Goal: Communication & Community: Answer question/provide support

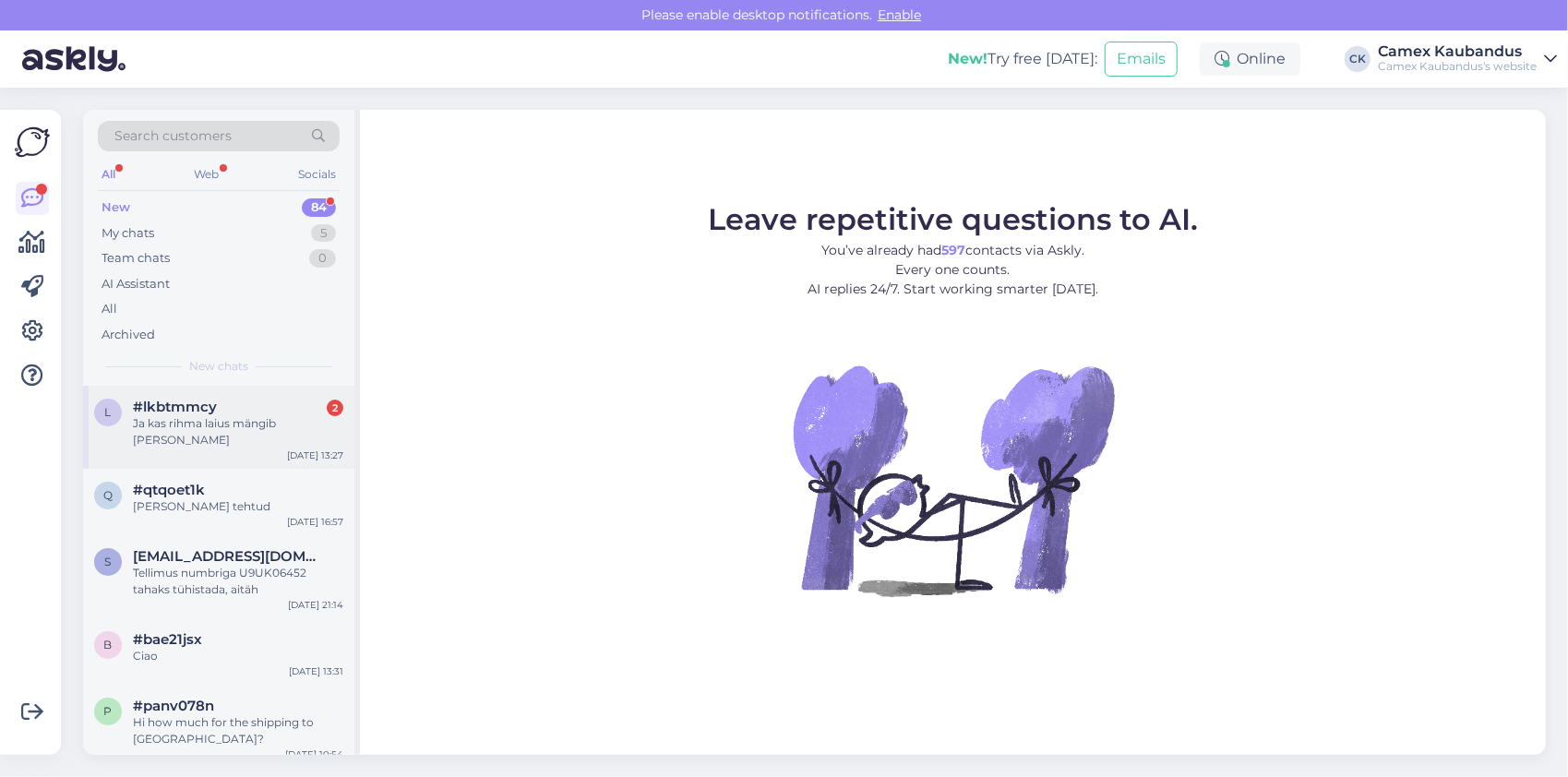
click at [133, 416] on div "Ja kas rihma laius mängib [PERSON_NAME]" at bounding box center [237, 432] width 210 height 34
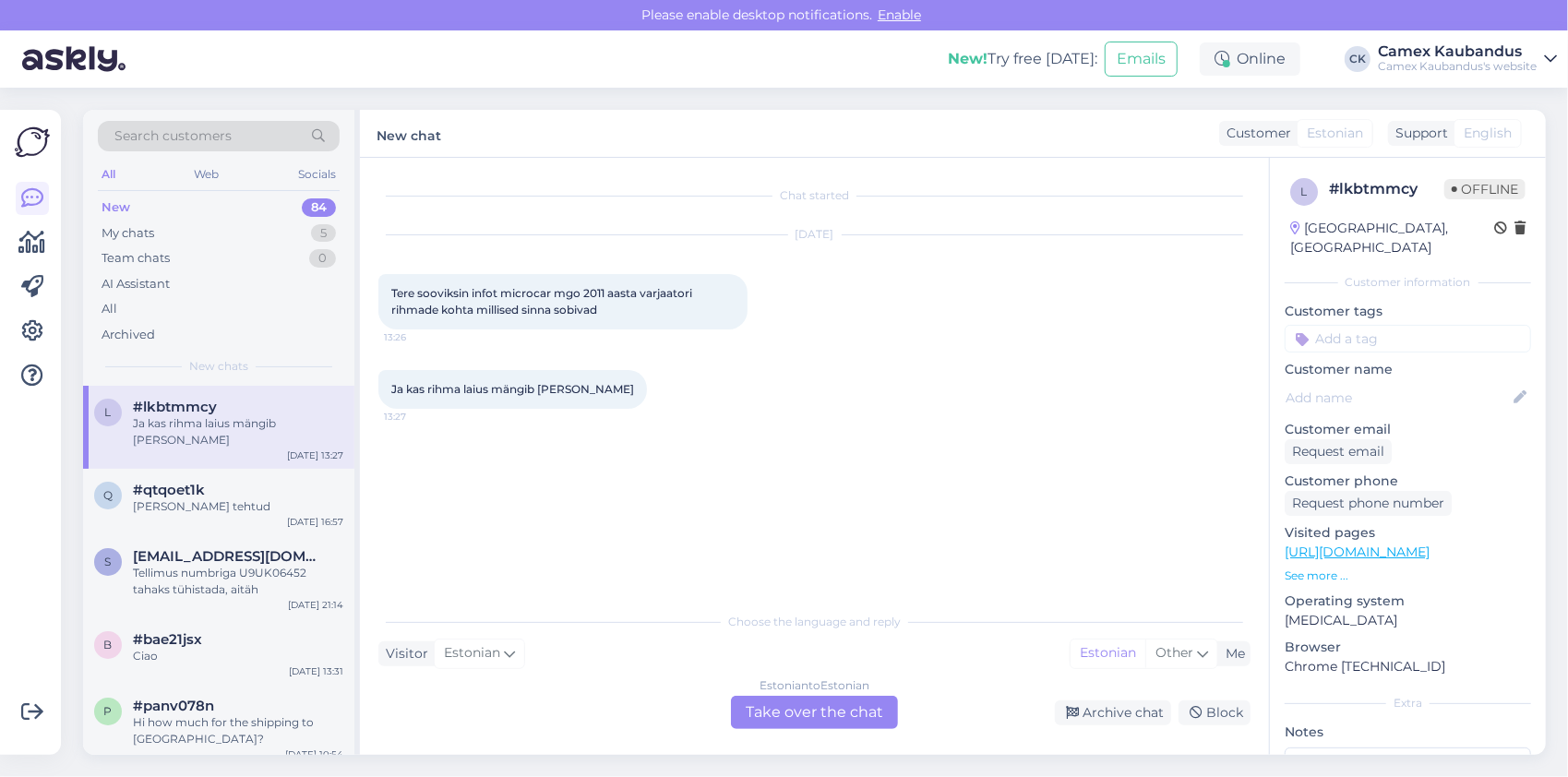
click at [763, 713] on div "Estonian to Estonian Take over the chat" at bounding box center [814, 713] width 167 height 34
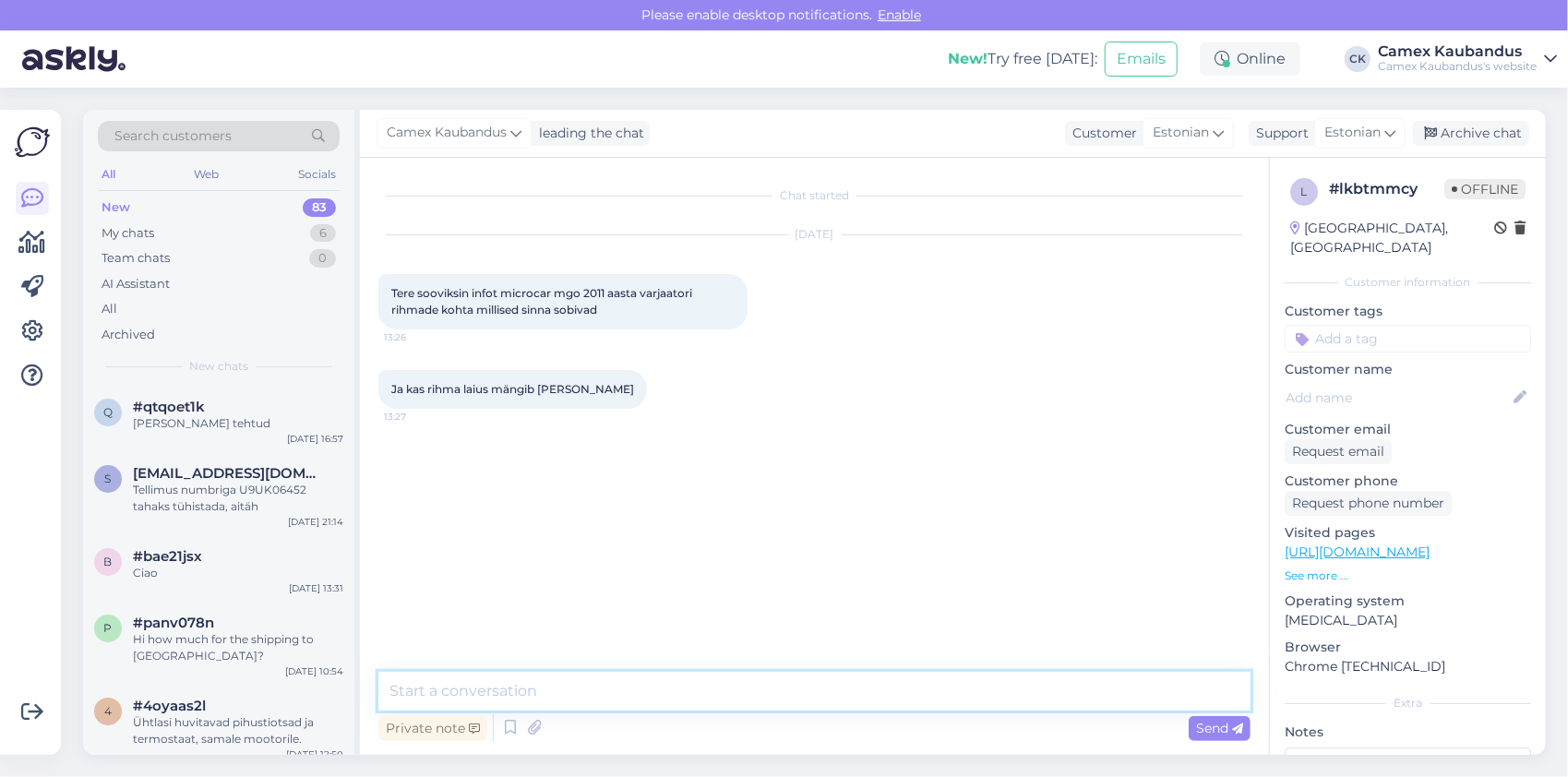
click at [661, 681] on textarea at bounding box center [814, 692] width 872 height 39
type textarea "Tere, [PERSON_NAME] reg. numbrit"
click at [556, 686] on textarea at bounding box center [814, 692] width 872 height 39
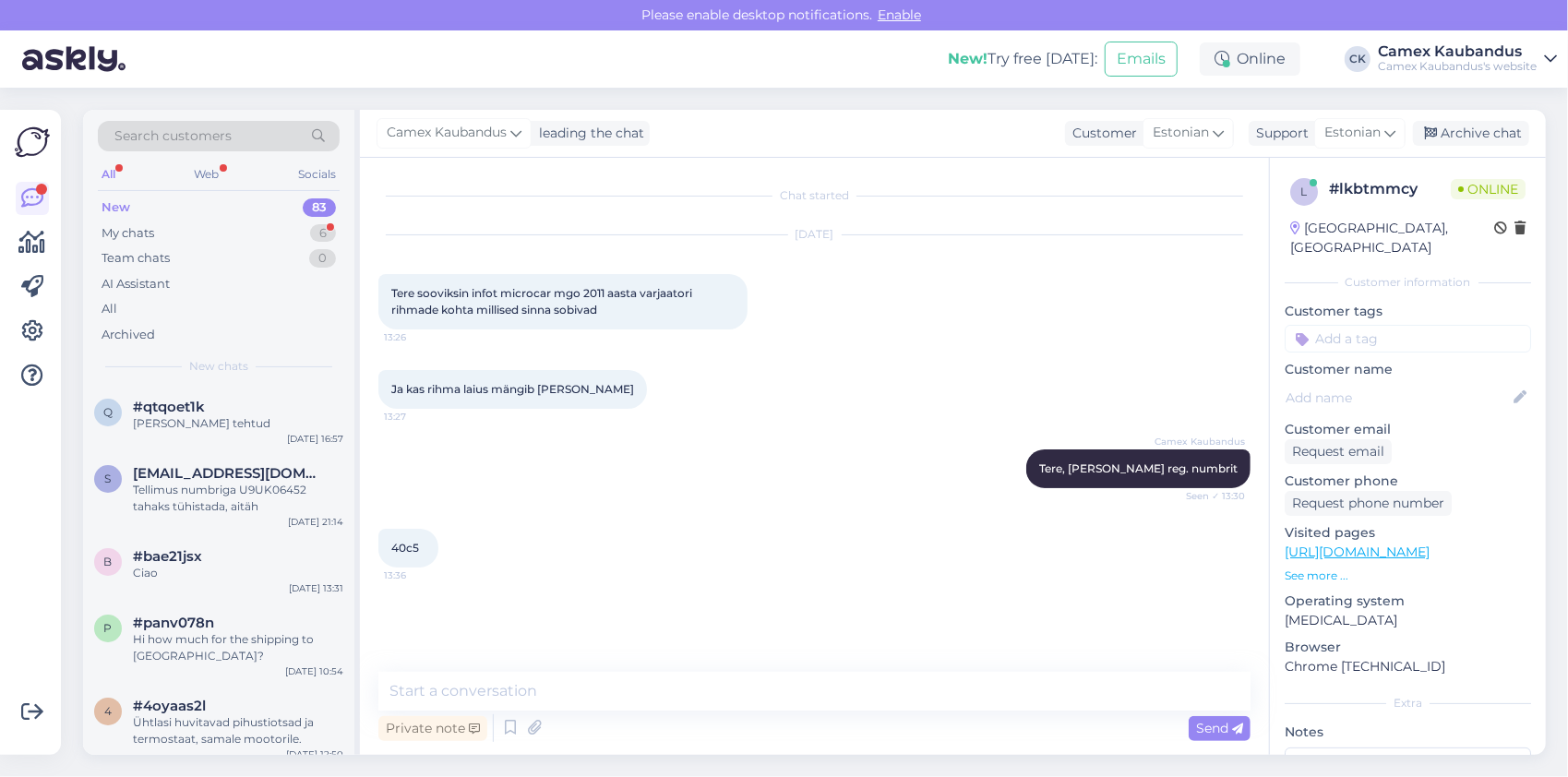
click at [413, 543] on span "40c5" at bounding box center [405, 547] width 28 height 14
copy div "40c5 13:36"
click at [616, 711] on div "Private note Send" at bounding box center [814, 728] width 872 height 35
click at [624, 701] on textarea at bounding box center [814, 692] width 872 height 39
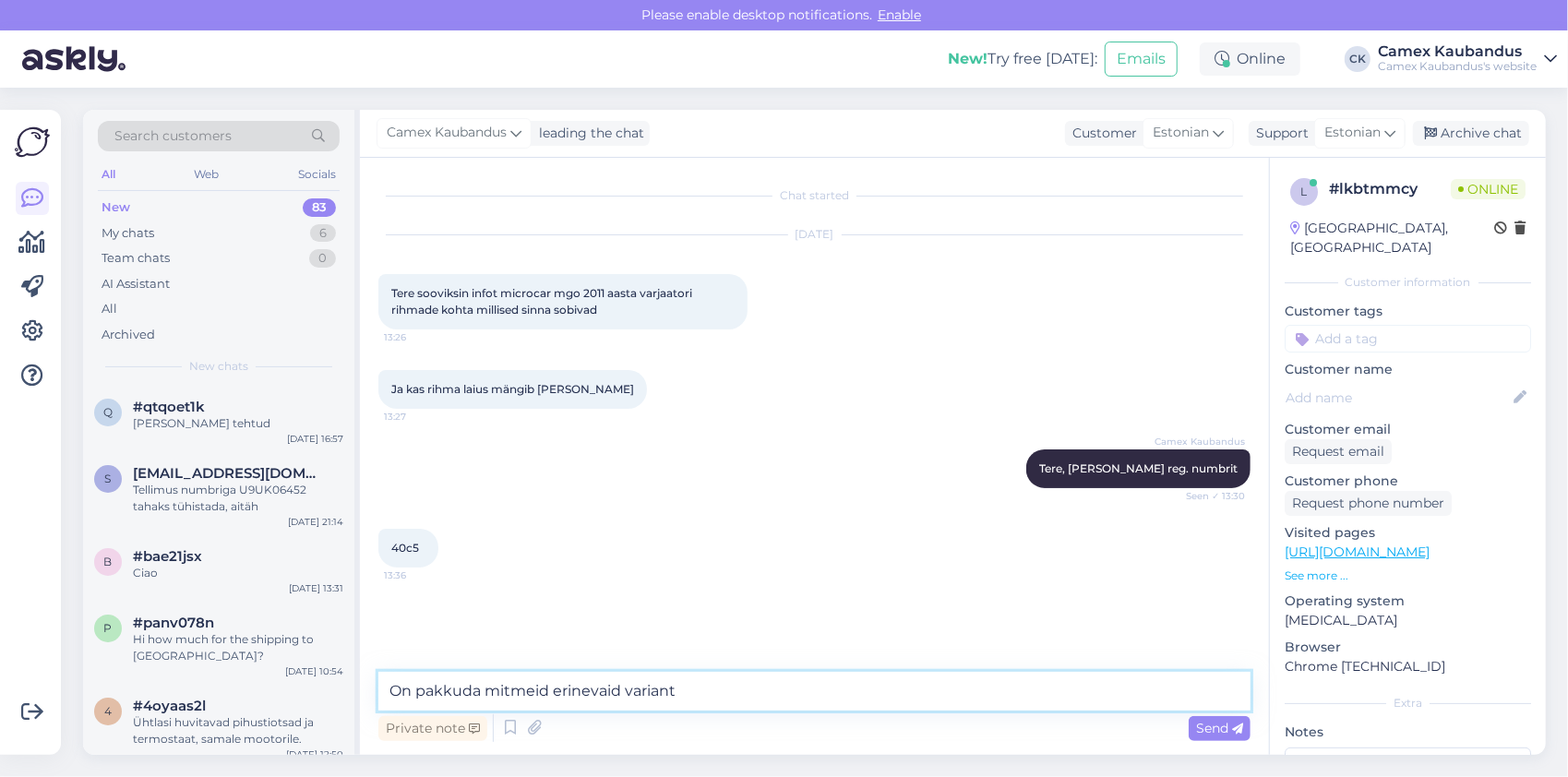
type textarea "On pakkuda mitmeid erinevaid variante"
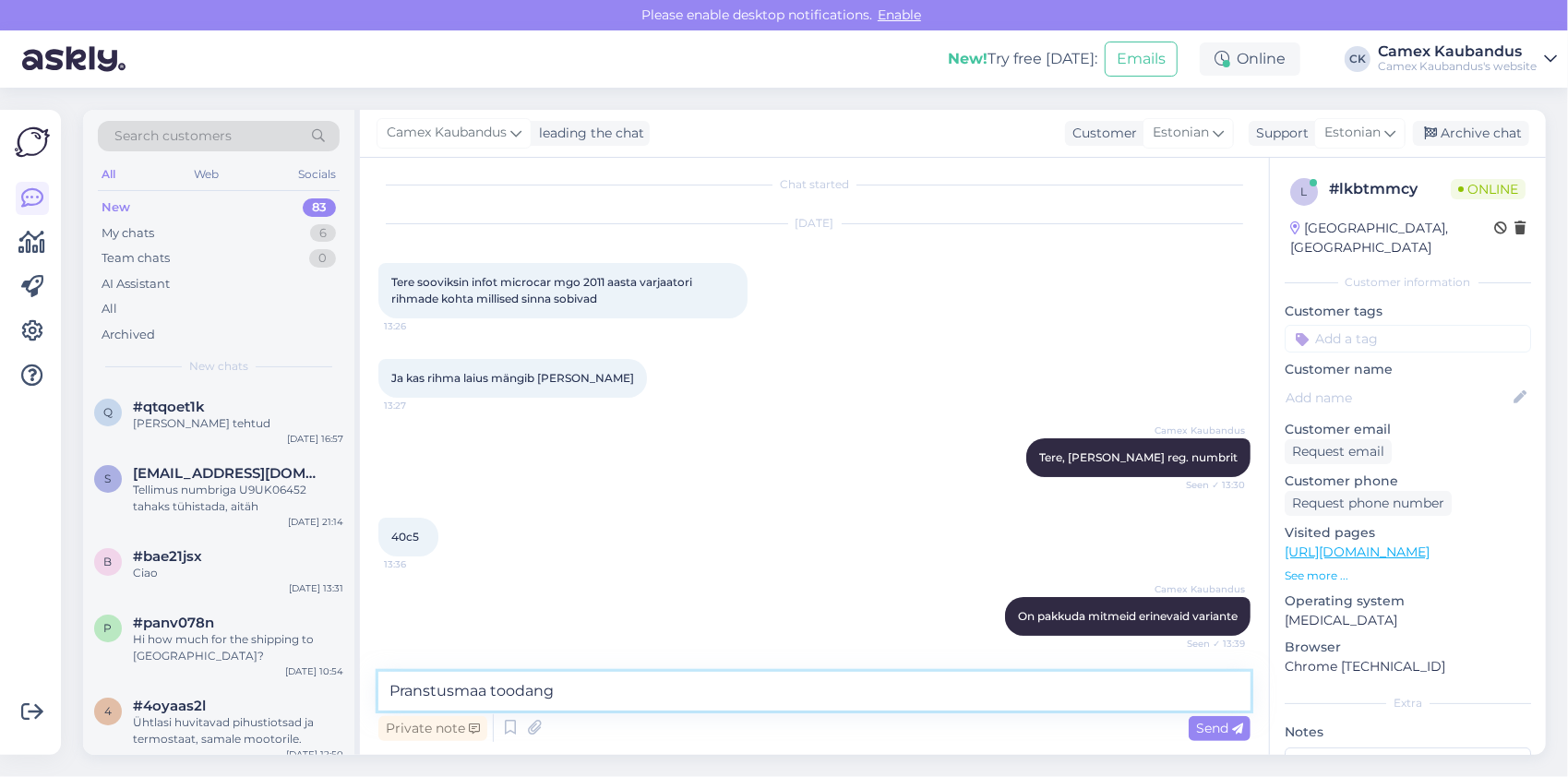
type textarea "Pranstusmaa toodang :"
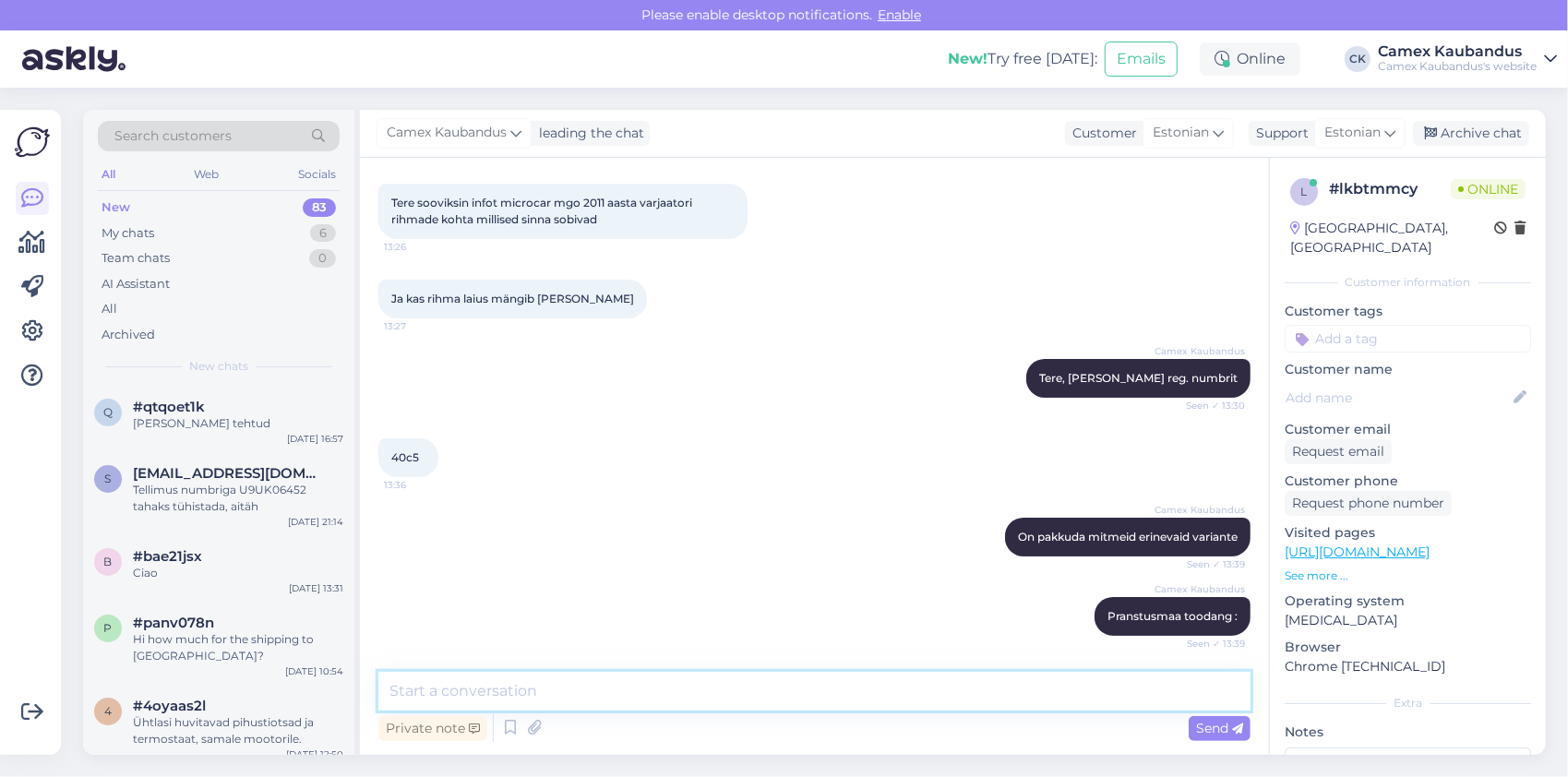
paste textarea "[URL][DOMAIN_NAME]"
type textarea "[URL][DOMAIN_NAME]"
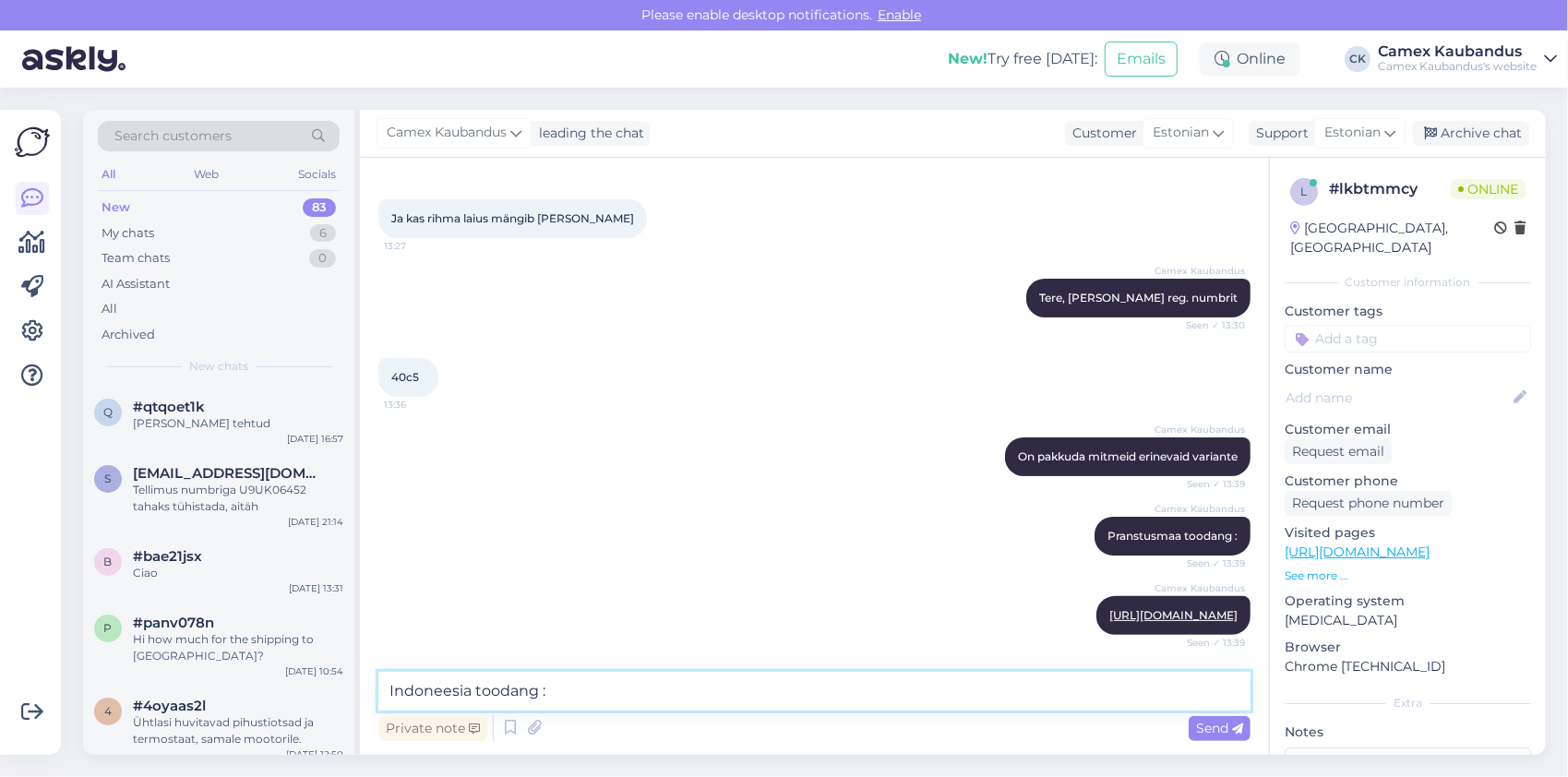
type textarea "Indoneesia toodang :"
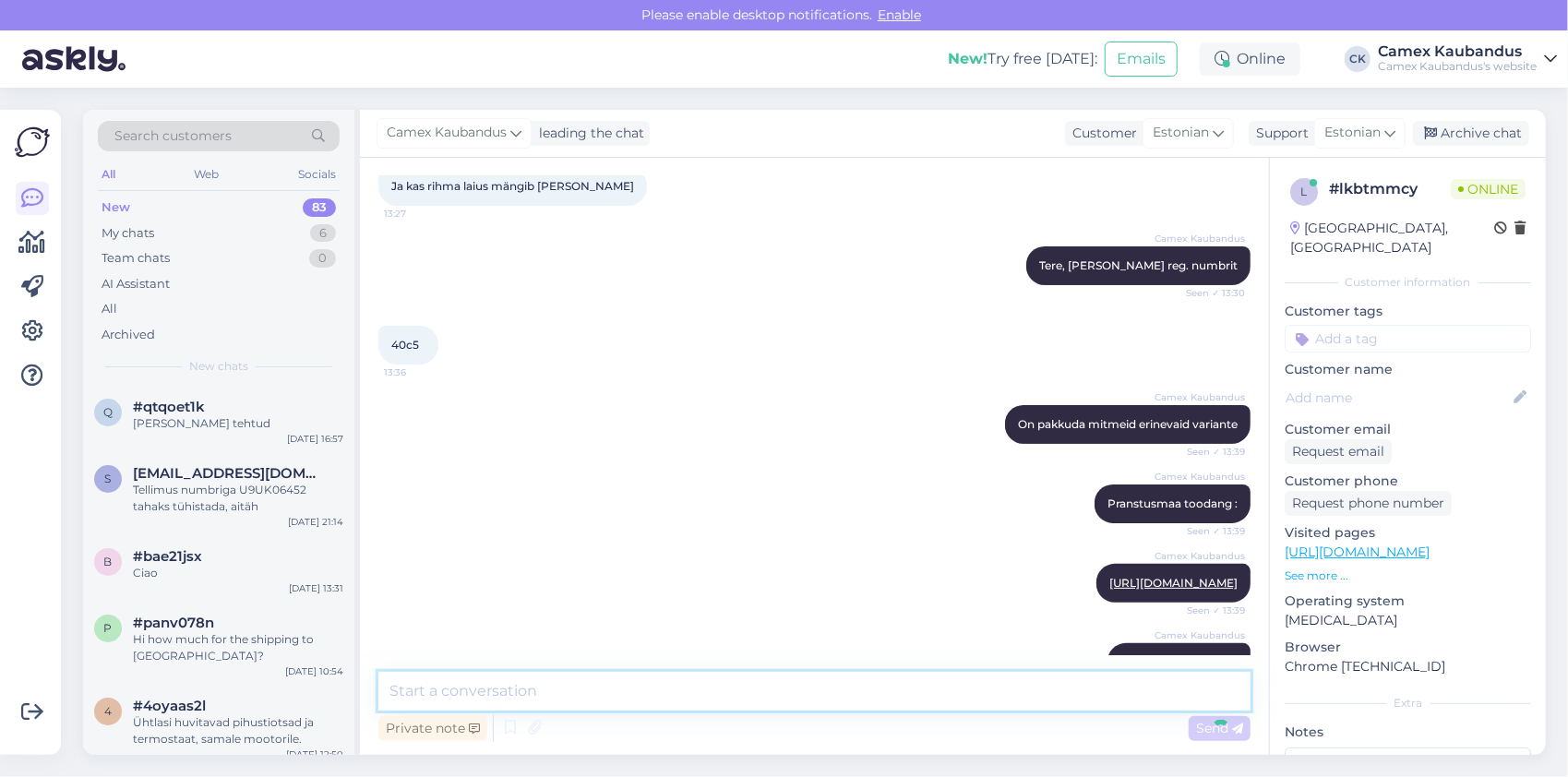
scroll to position [282, 0]
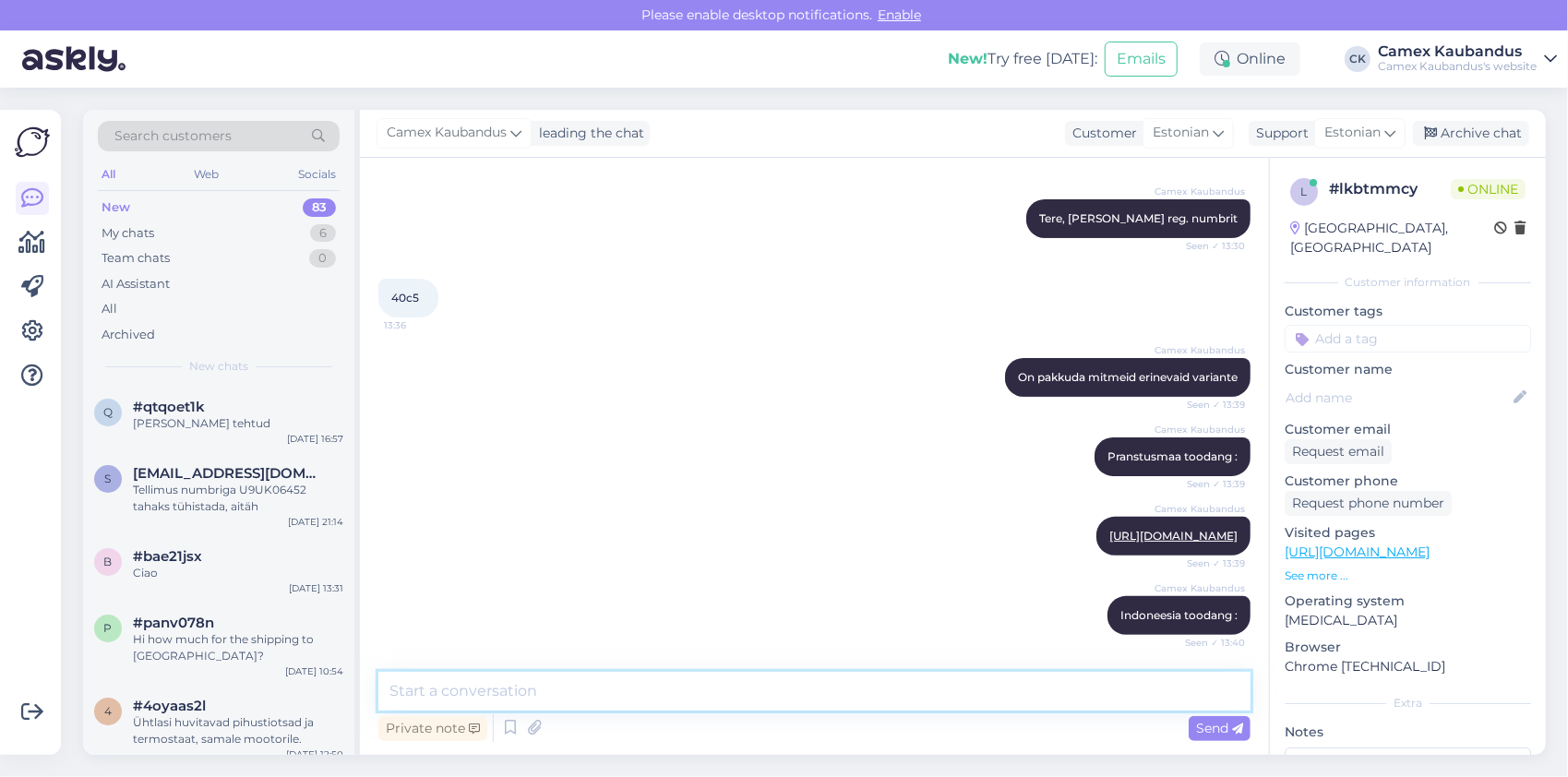
paste textarea "[URL][DOMAIN_NAME]"
type textarea "[URL][DOMAIN_NAME]"
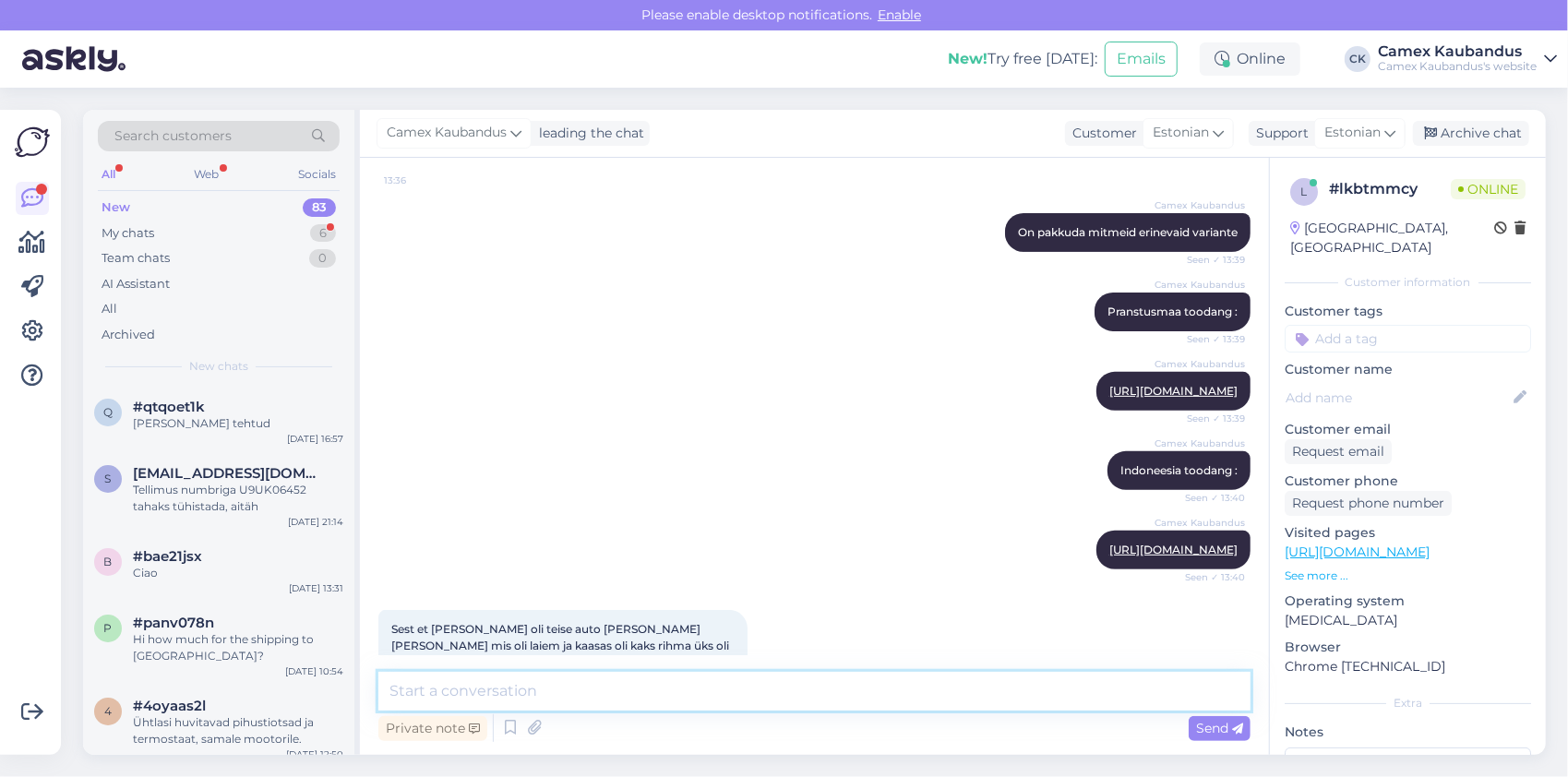
scroll to position [591, 0]
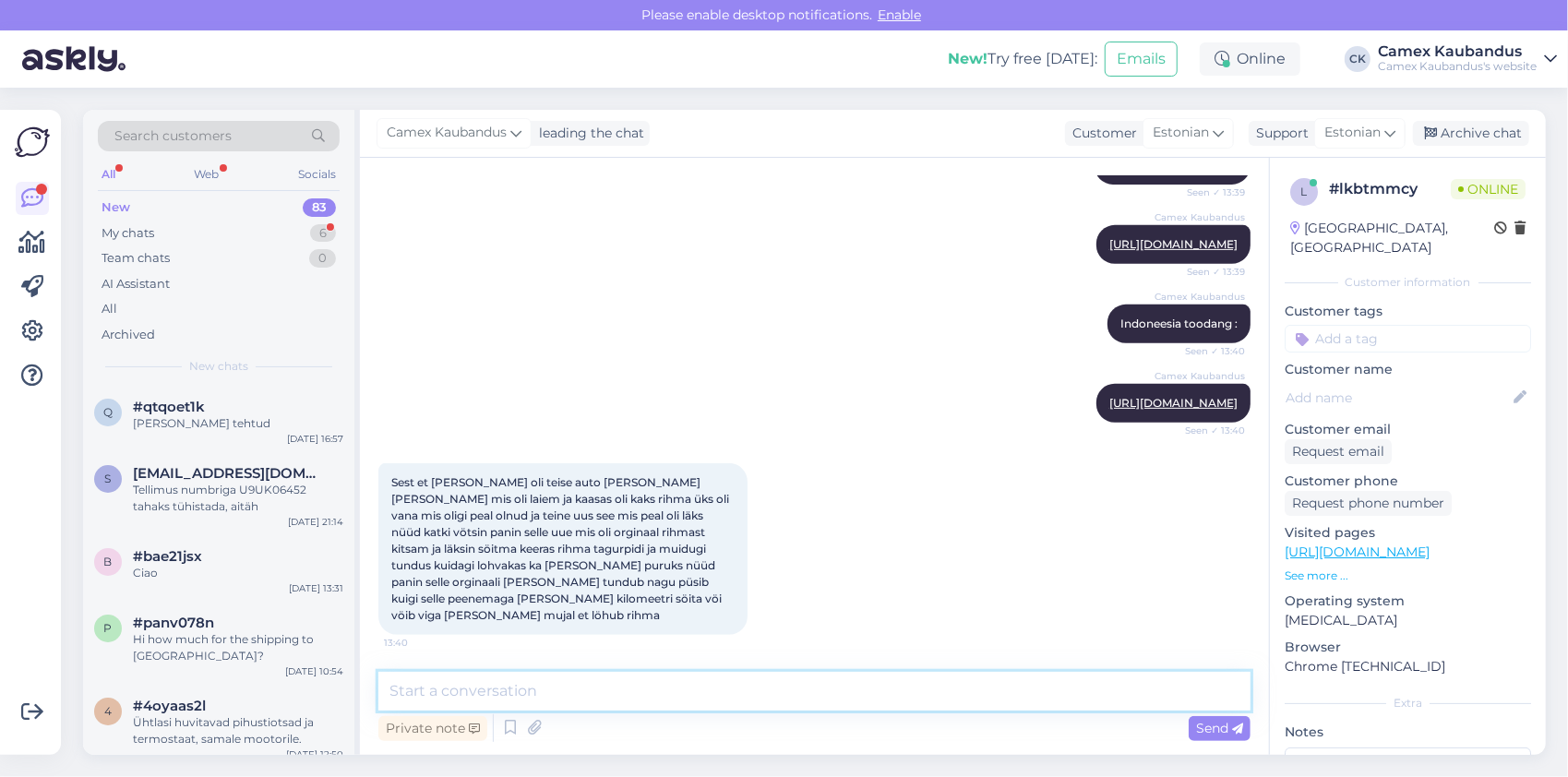
click at [556, 688] on textarea at bounding box center [814, 692] width 872 height 39
click at [609, 691] on textarea at bounding box center [814, 692] width 872 height 39
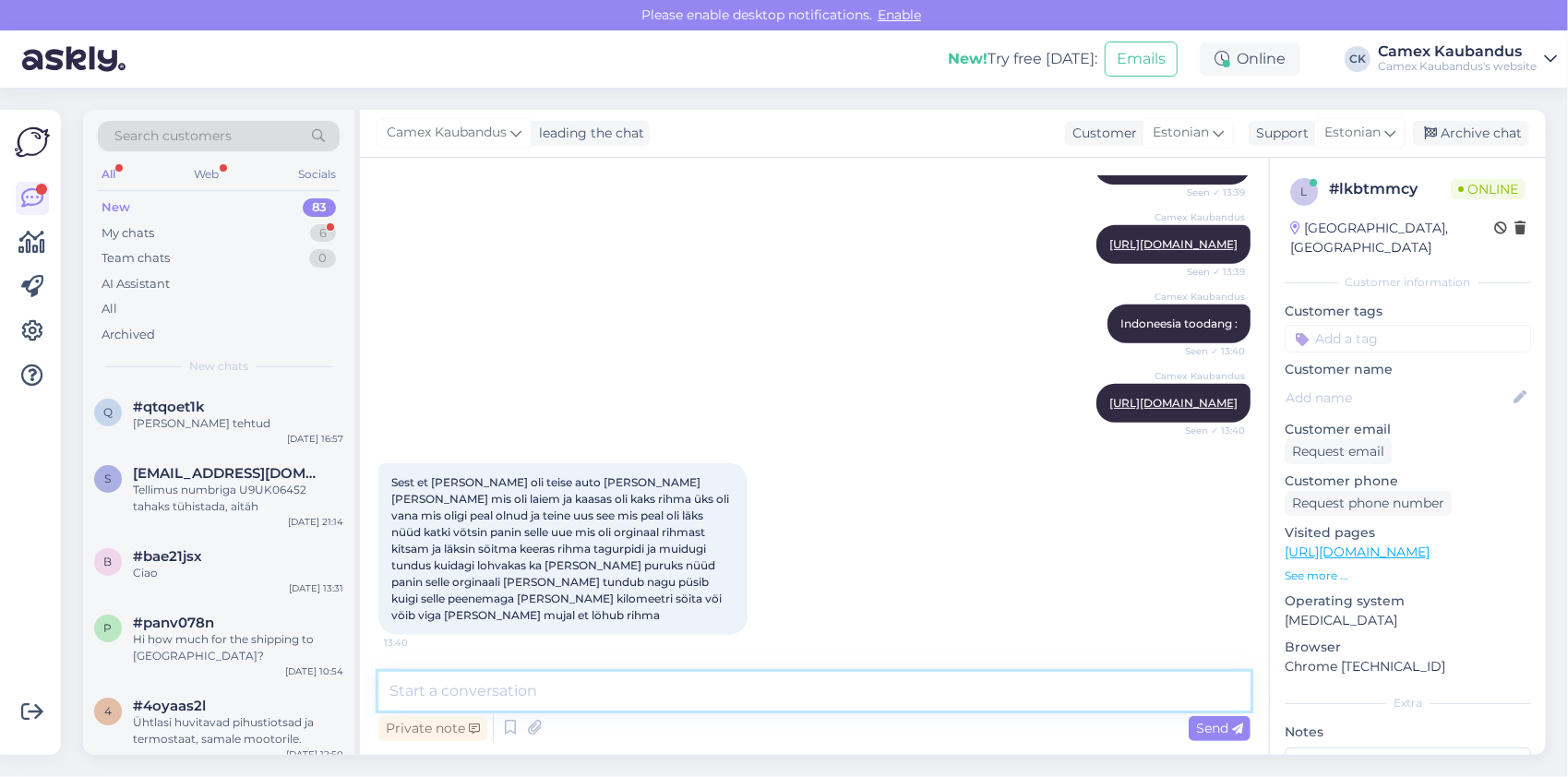
click at [609, 691] on textarea at bounding box center [814, 692] width 872 height 39
click at [612, 689] on textarea at bounding box center [814, 692] width 872 height 39
type textarea "Kui rihma lõhub tasub viga otsida variaatoritest"
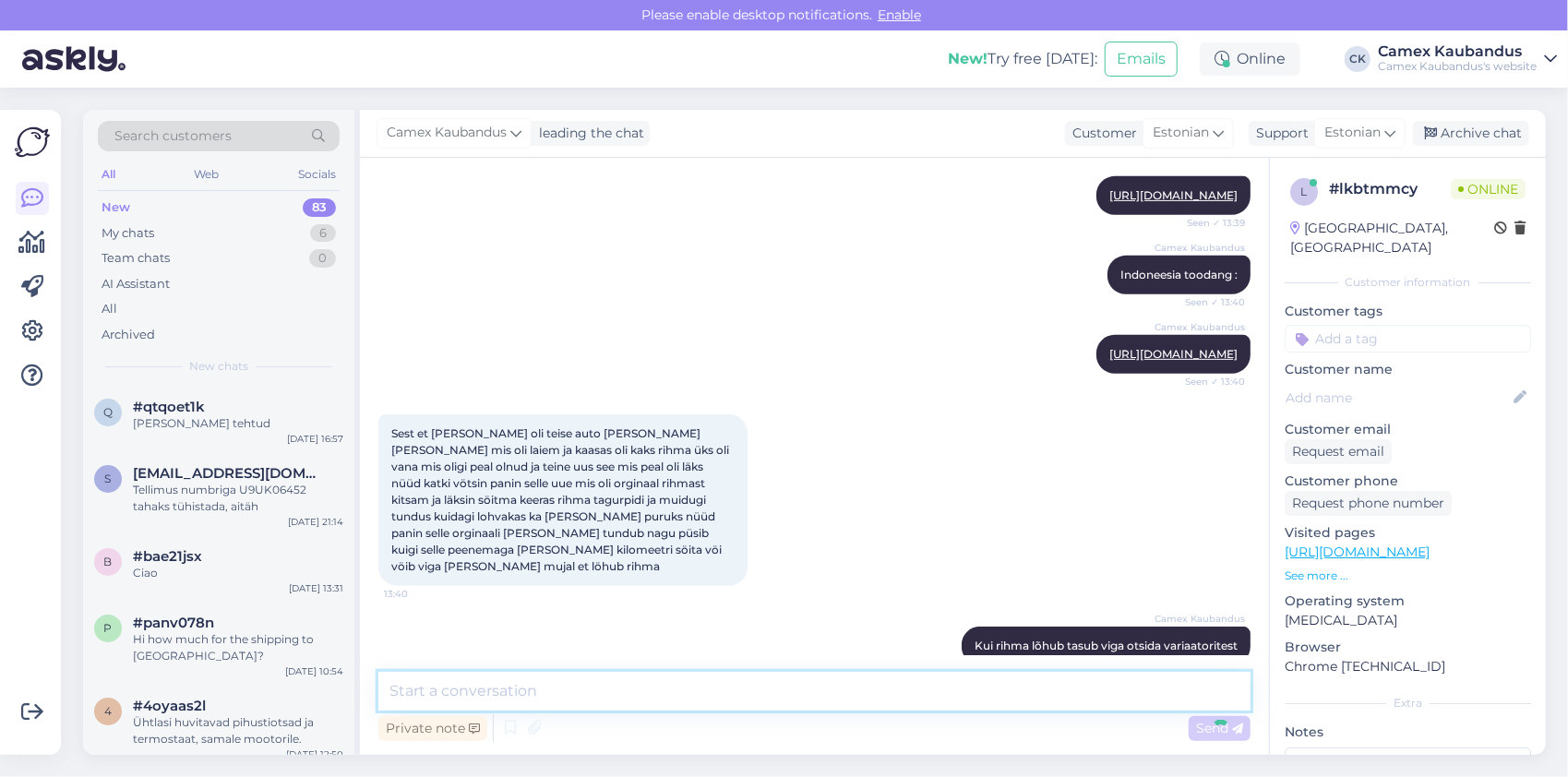
scroll to position [671, 0]
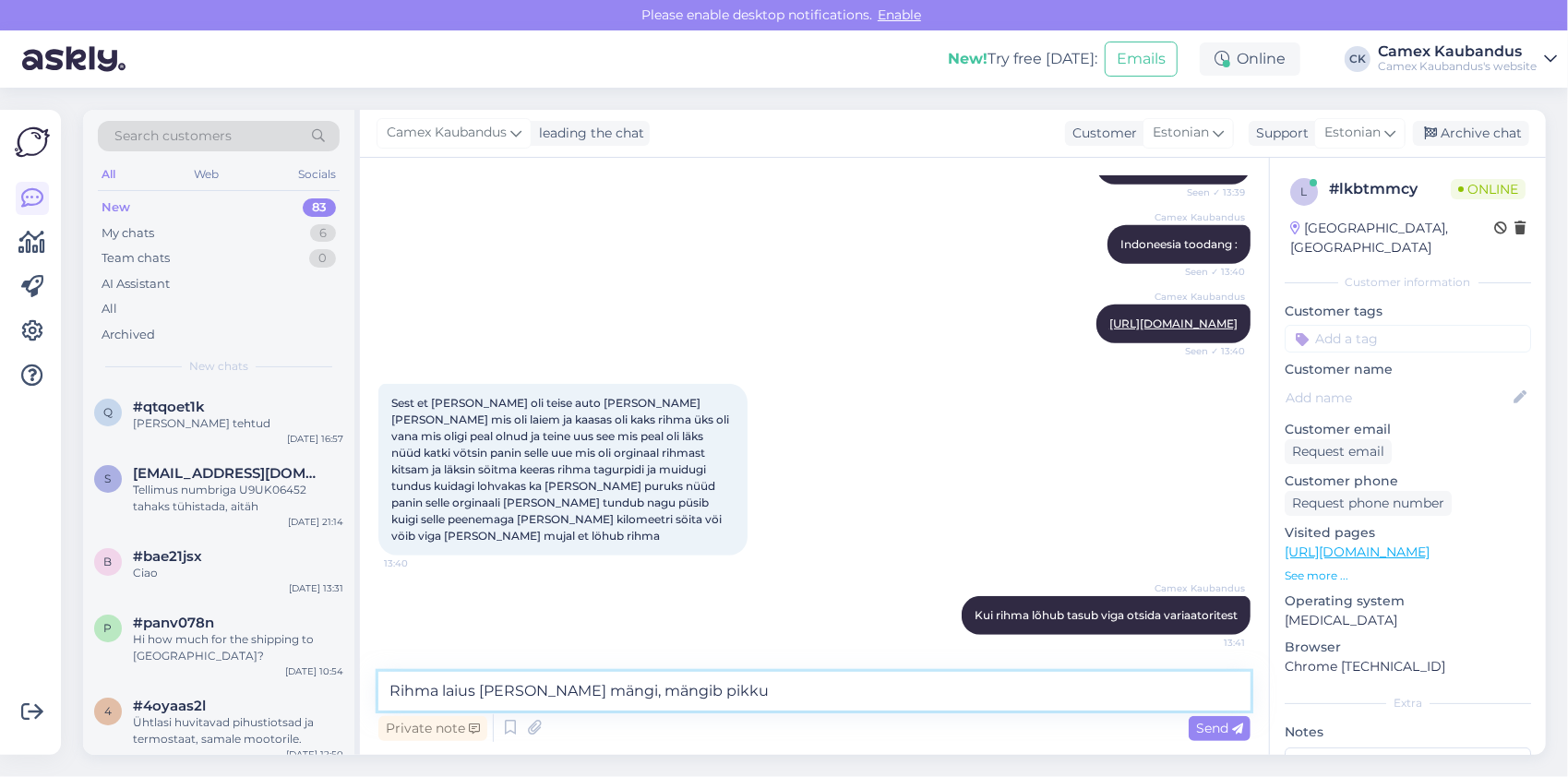
type textarea "Rihma laius [PERSON_NAME] mängi, mängib pikkus"
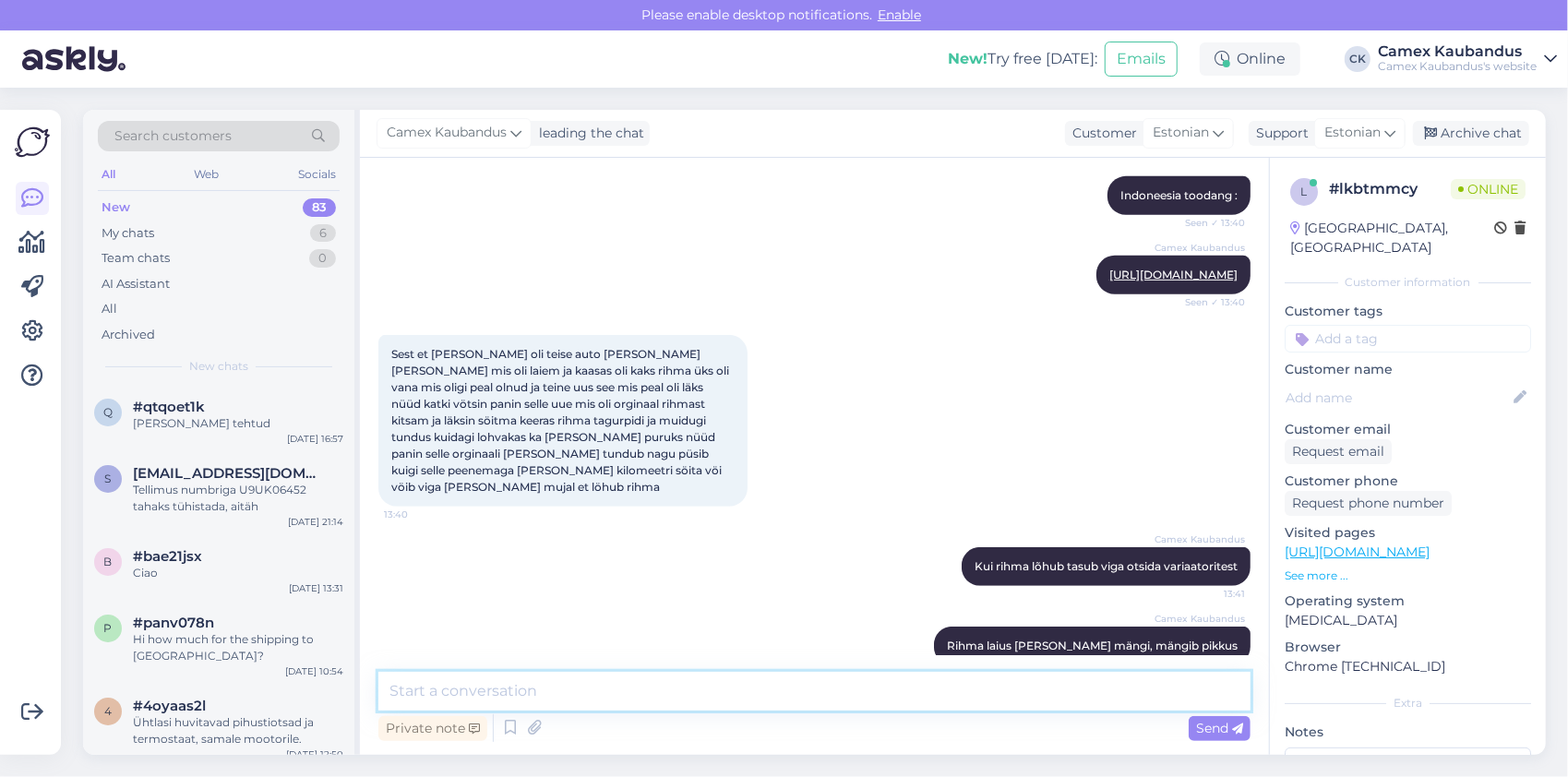
scroll to position [750, 0]
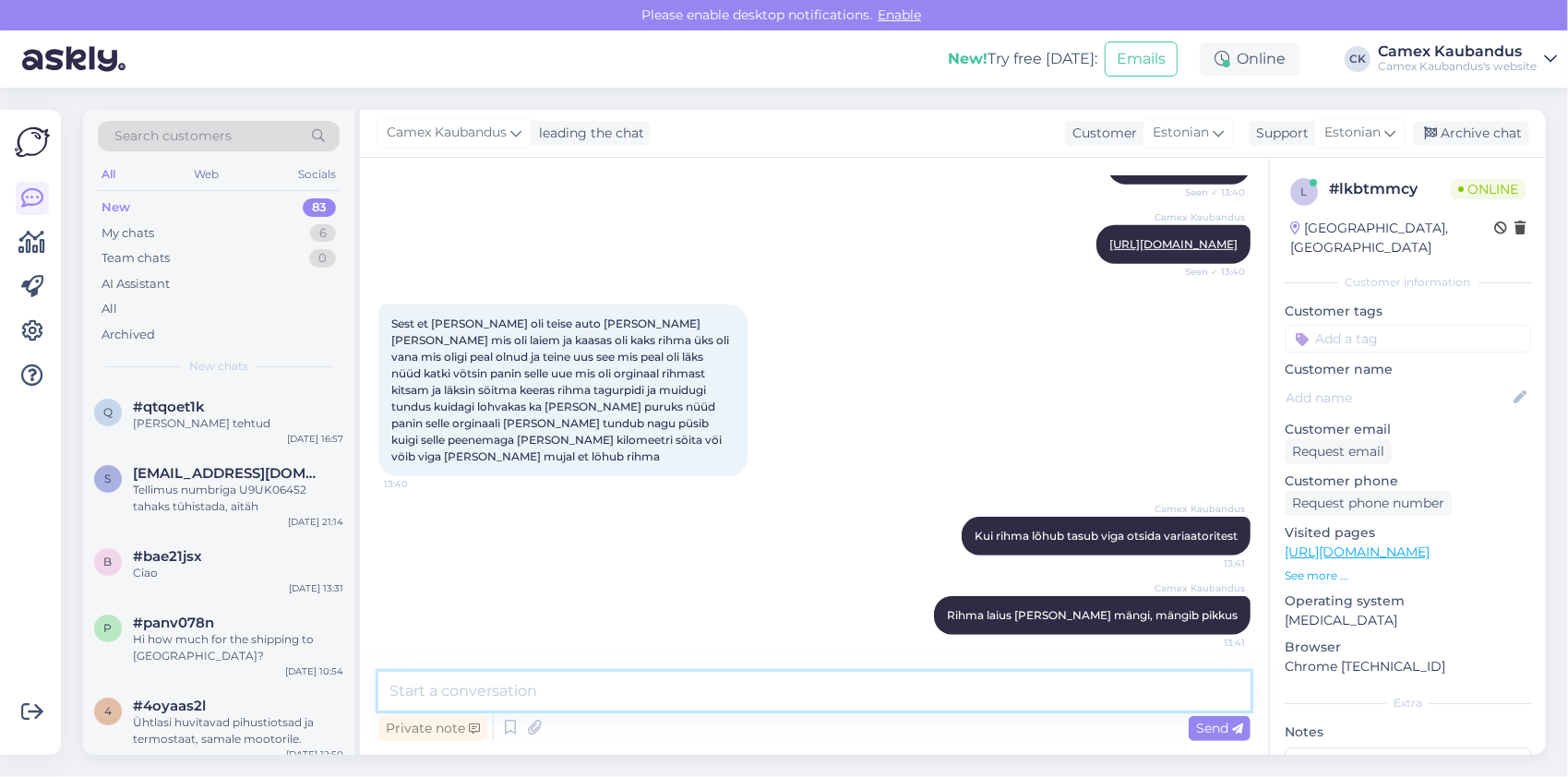
click at [768, 697] on textarea at bounding box center [814, 692] width 872 height 39
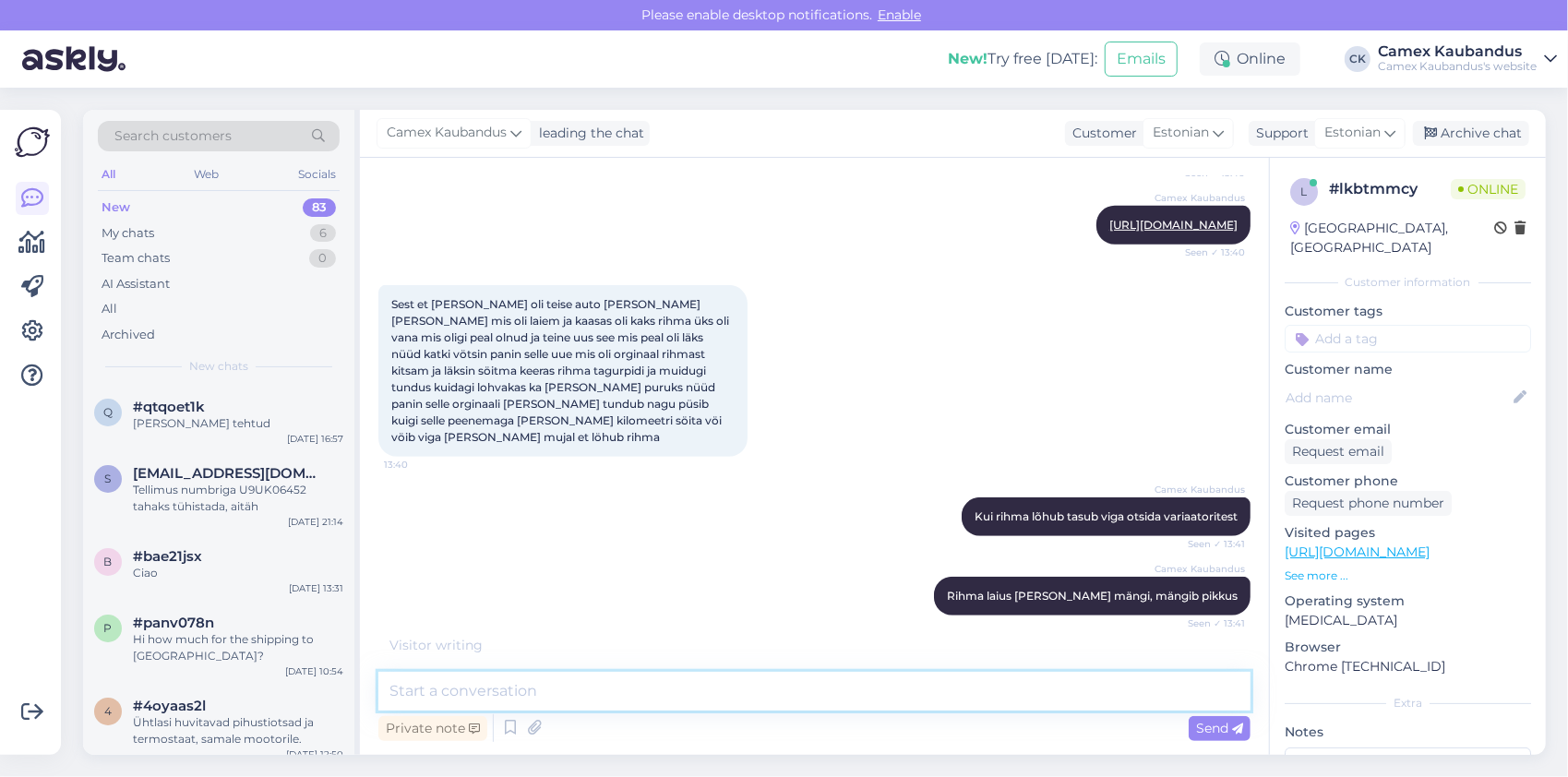
click at [864, 703] on textarea at bounding box center [814, 692] width 872 height 39
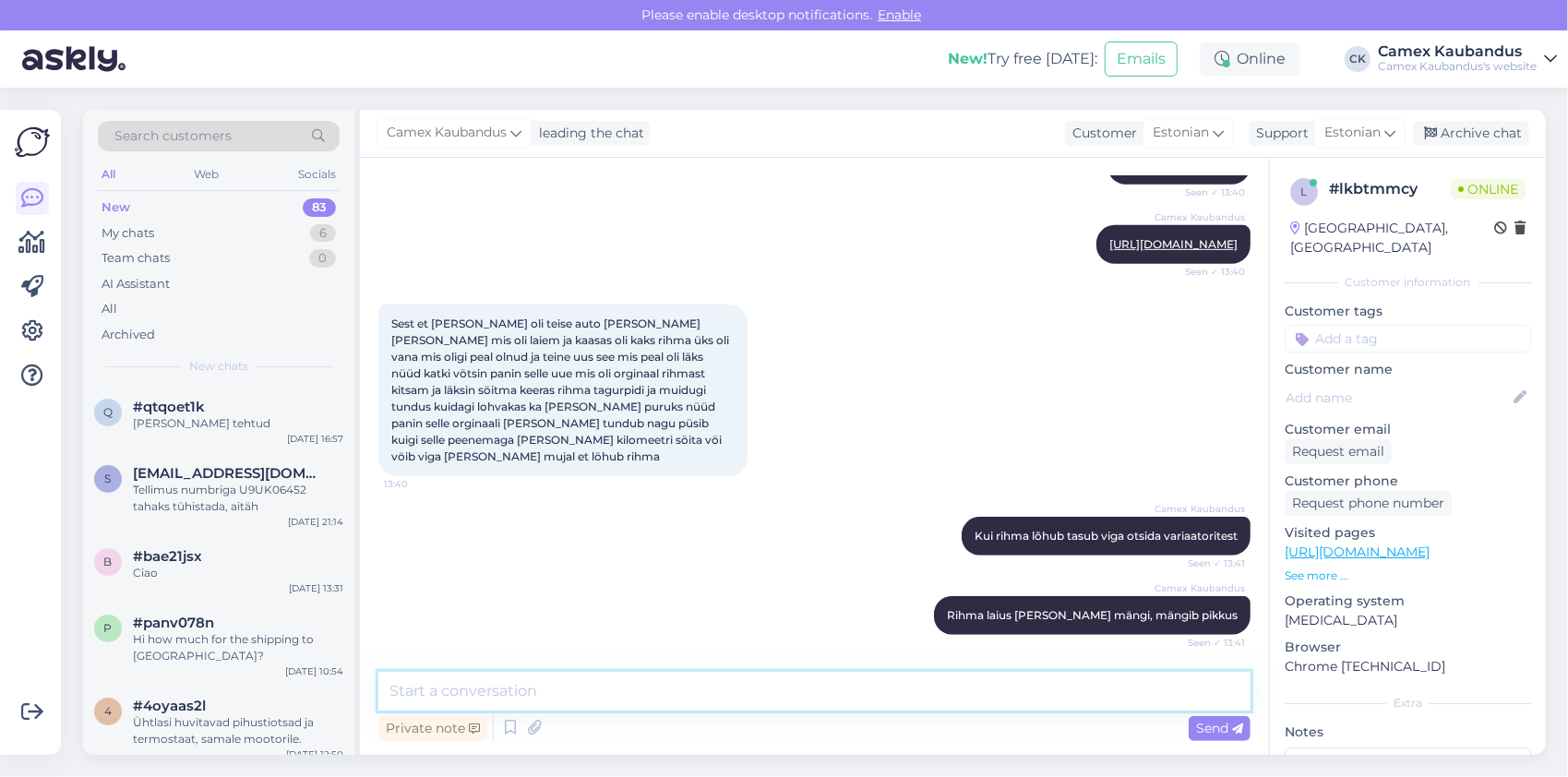
click at [882, 692] on textarea at bounding box center [814, 692] width 872 height 39
drag, startPoint x: 410, startPoint y: 688, endPoint x: 480, endPoint y: 748, distance: 92.2
click at [411, 689] on textarea "kui sisemised sooned on mõralised siis [PERSON_NAME] et m" at bounding box center [814, 692] width 872 height 39
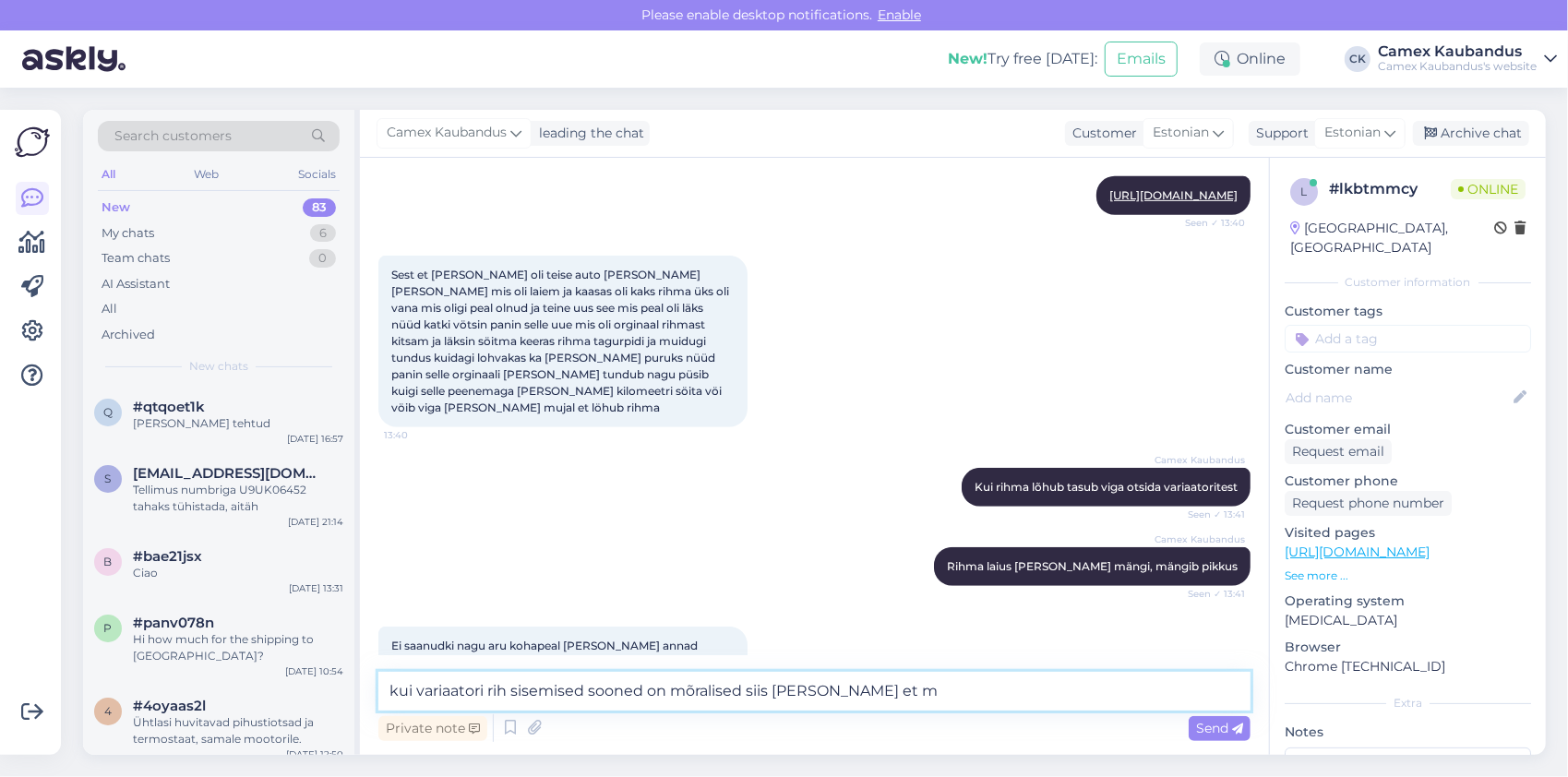
scroll to position [845, 0]
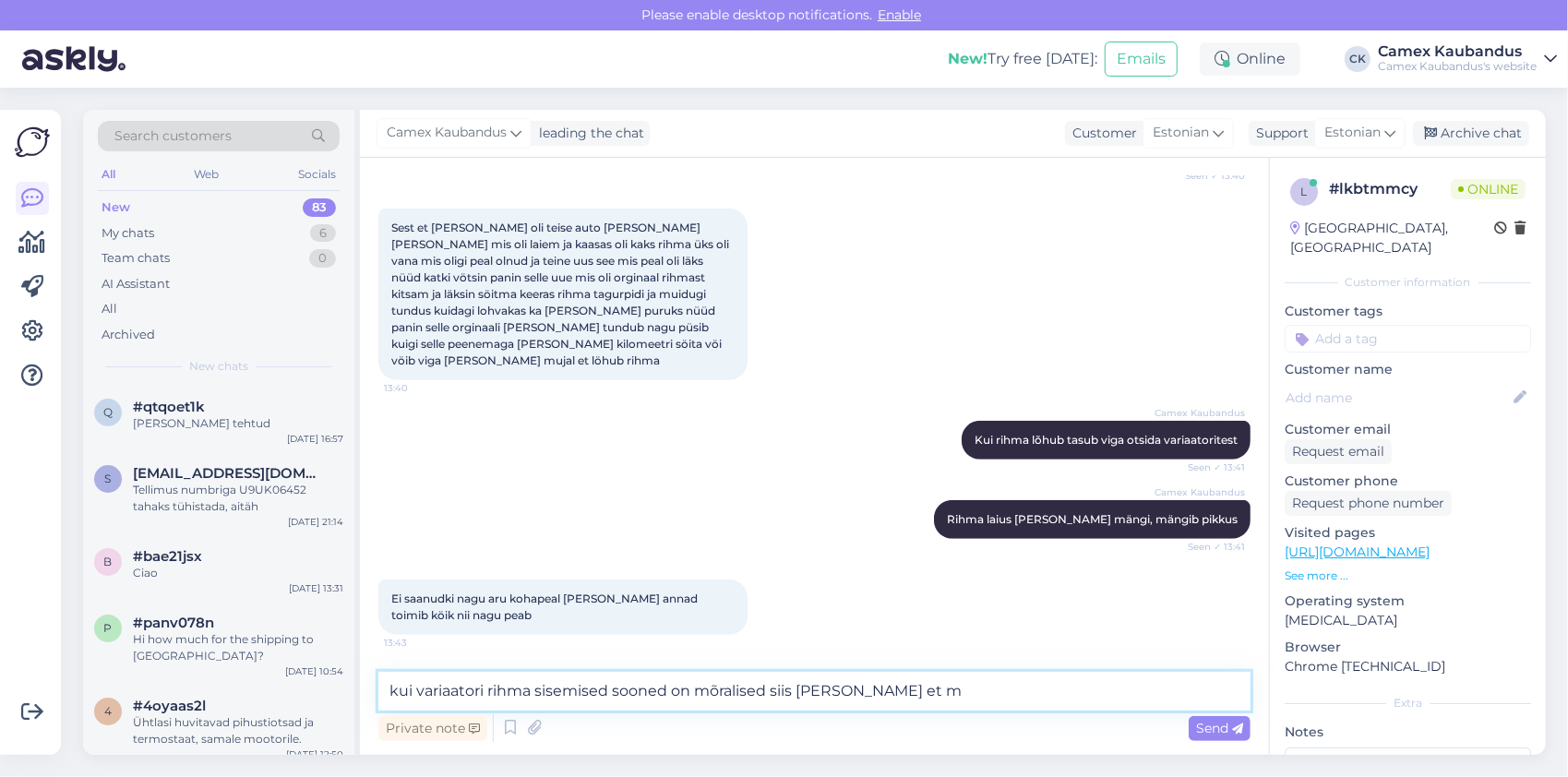
click at [923, 692] on textarea "kui variaatori rihma sisemised sooned on mõralised siis [PERSON_NAME] et m" at bounding box center [814, 692] width 872 height 39
type textarea "kui variaatori rihma sisemised sooned on mõralised siis [PERSON_NAME] et mingi …"
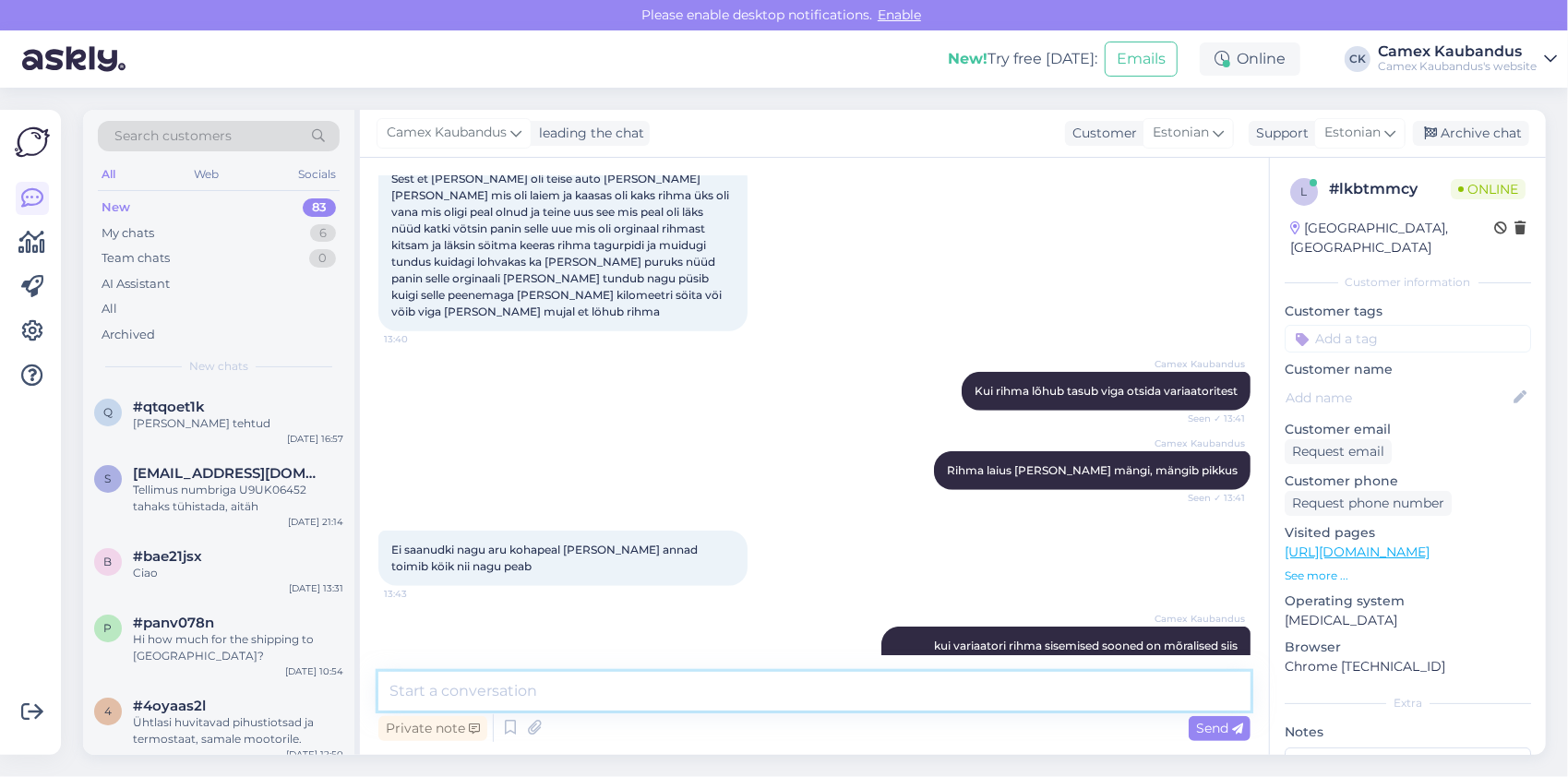
scroll to position [941, 0]
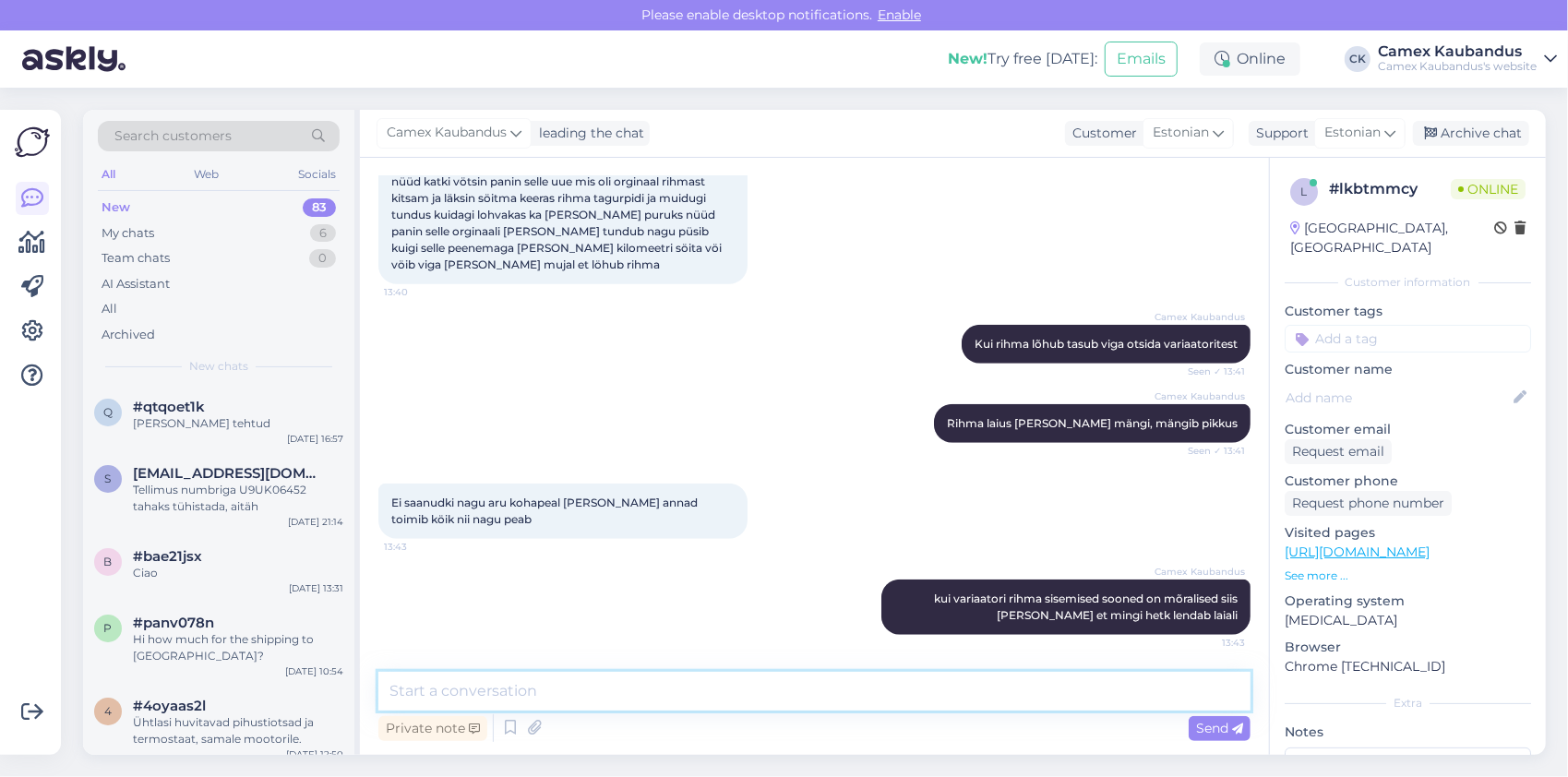
click at [560, 699] on textarea at bounding box center [814, 692] width 872 height 39
click at [560, 683] on textarea at bounding box center [814, 692] width 872 height 39
click at [559, 694] on textarea at bounding box center [814, 692] width 872 height 39
type textarea "Alles hiljuti oli meil siin kliendiga mure"
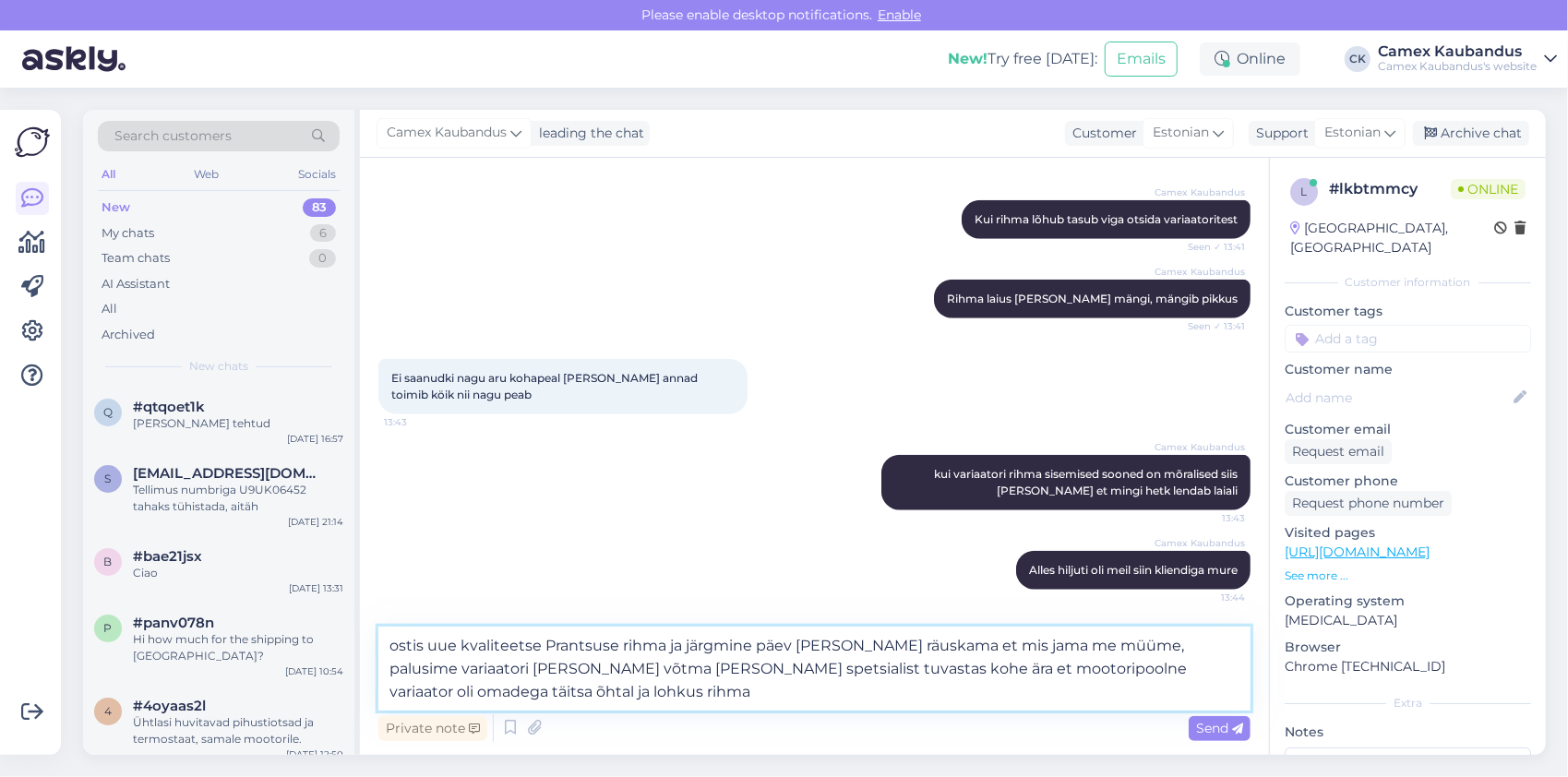
type textarea "ostis uue kvaliteetse Prantsuse rihma ja järgmine päev [PERSON_NAME] räuskama e…"
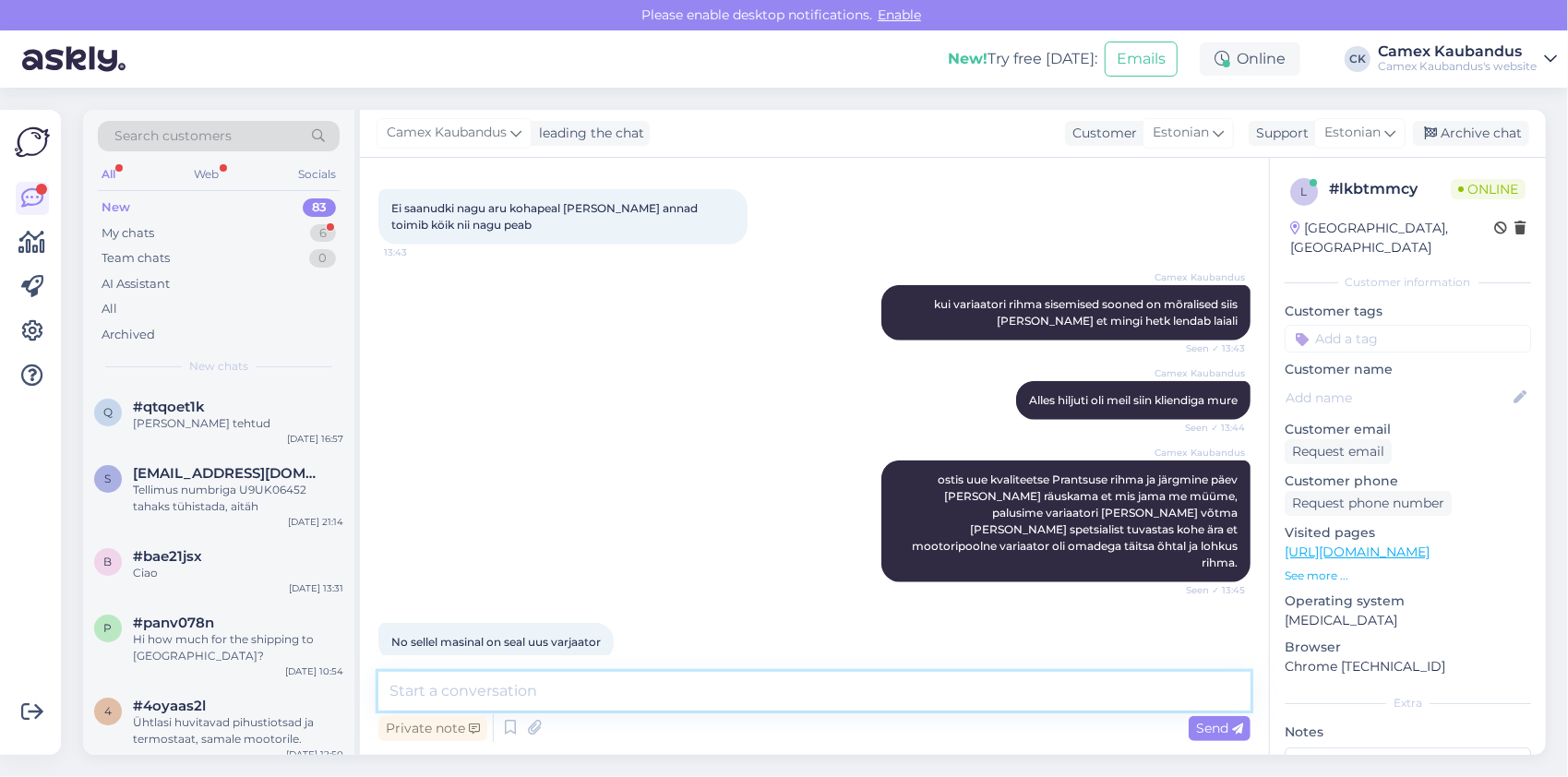
scroll to position [1246, 0]
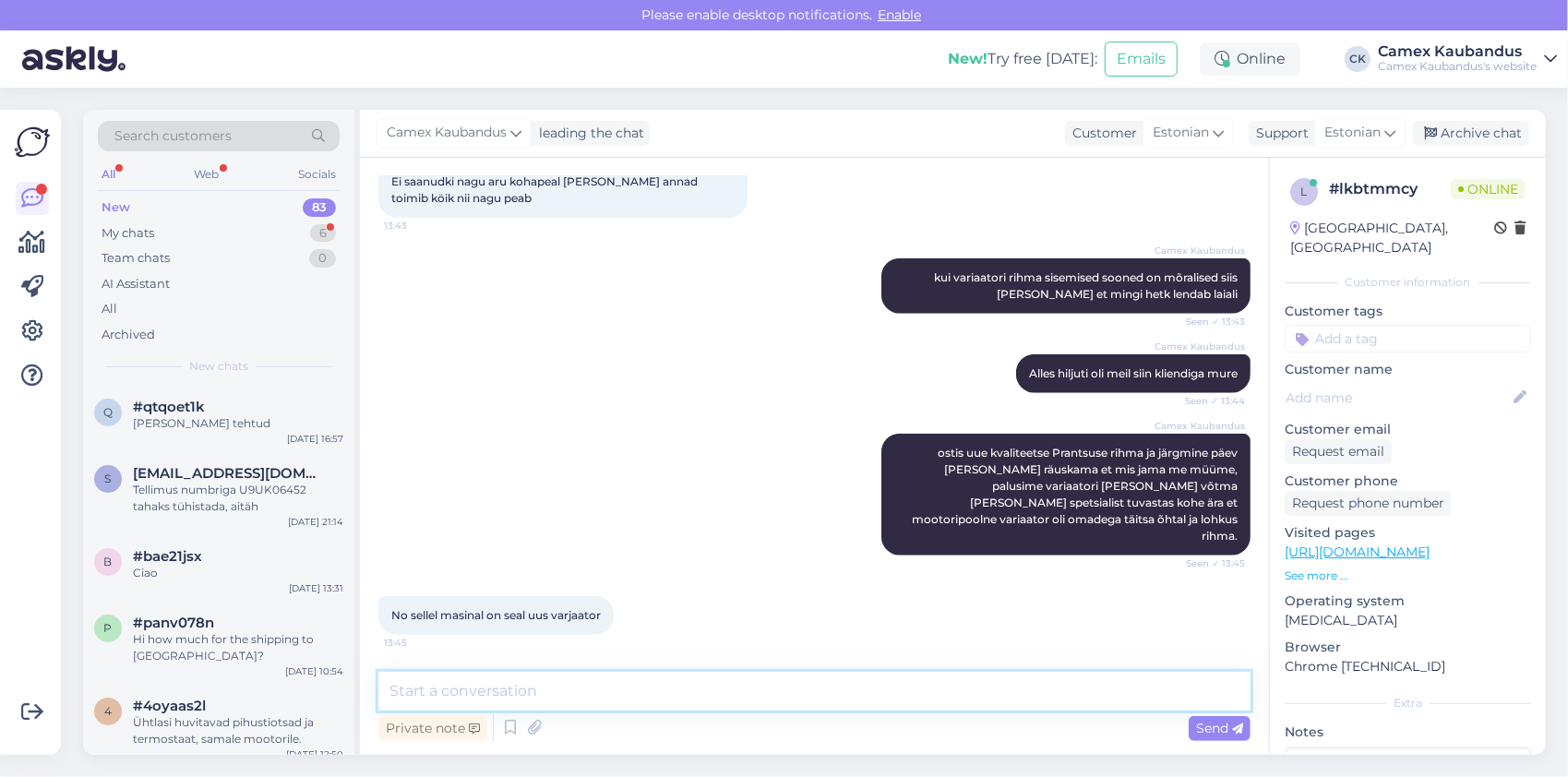
click at [778, 685] on textarea at bounding box center [814, 692] width 872 height 39
click at [767, 686] on textarea at bounding box center [814, 692] width 872 height 39
click at [757, 691] on textarea at bounding box center [814, 692] width 872 height 39
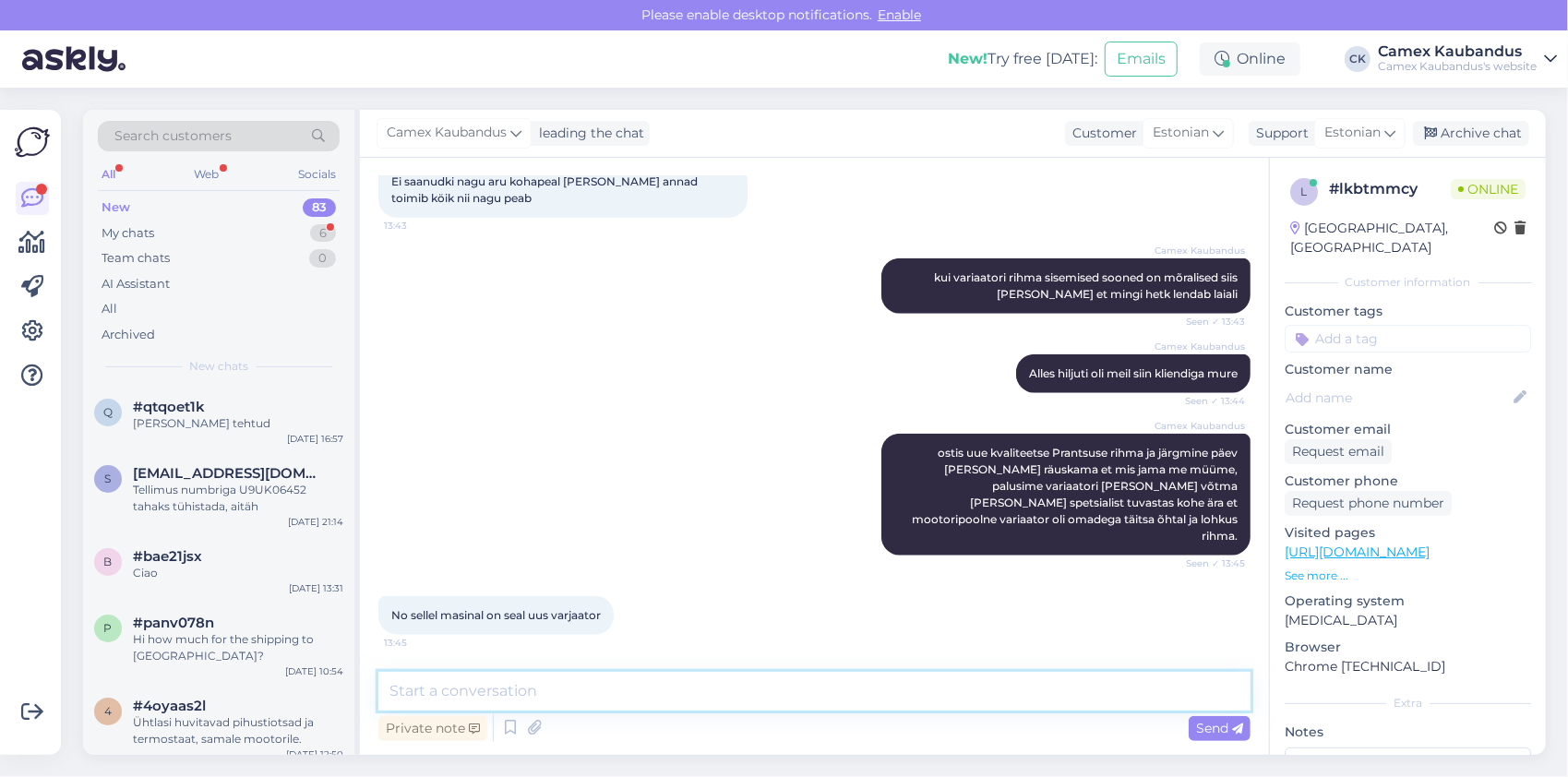
click at [685, 683] on textarea at bounding box center [814, 692] width 872 height 39
click at [666, 685] on textarea at bounding box center [814, 692] width 872 height 39
type textarea "aga tagumine?"
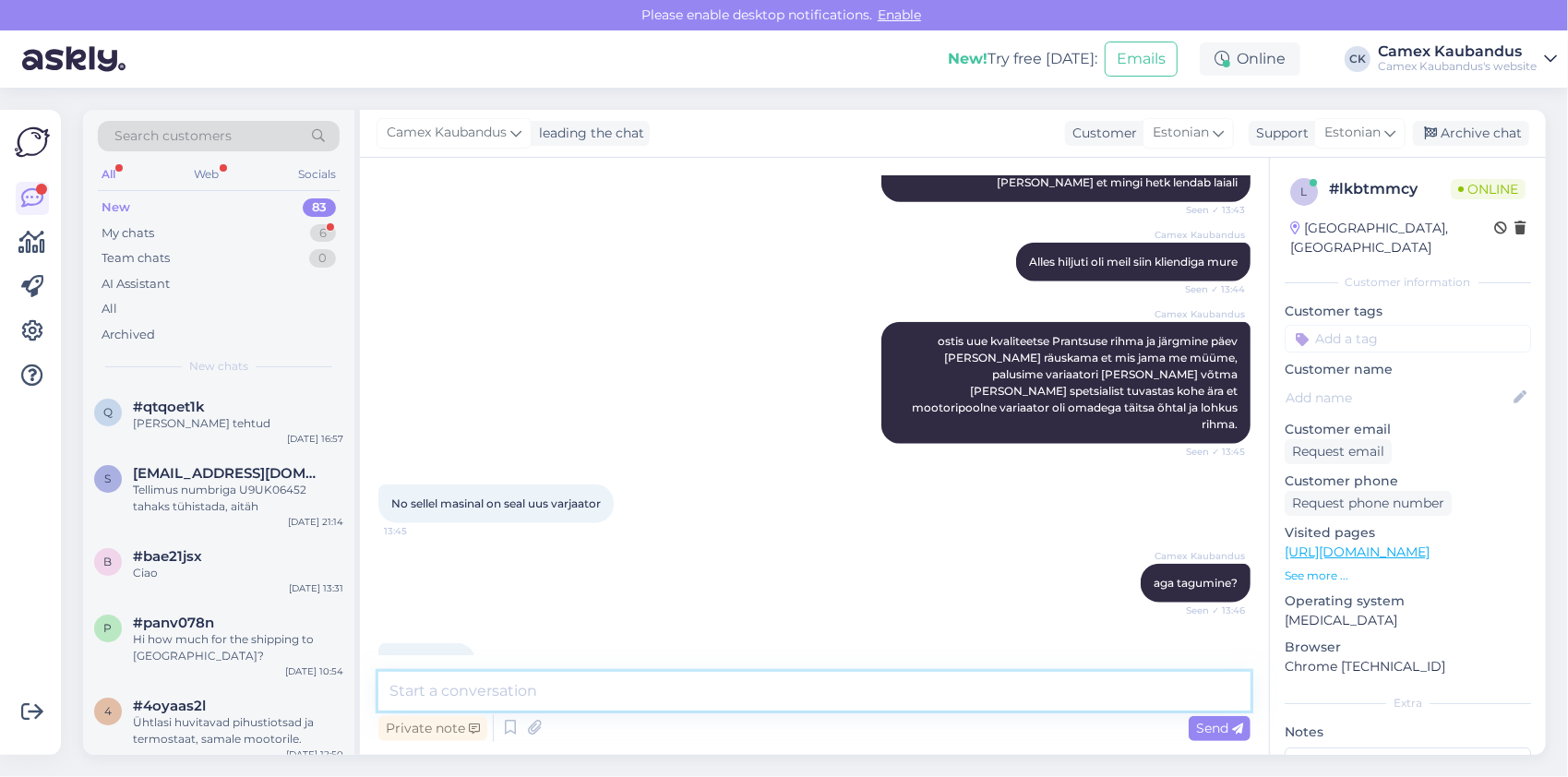
scroll to position [1405, 0]
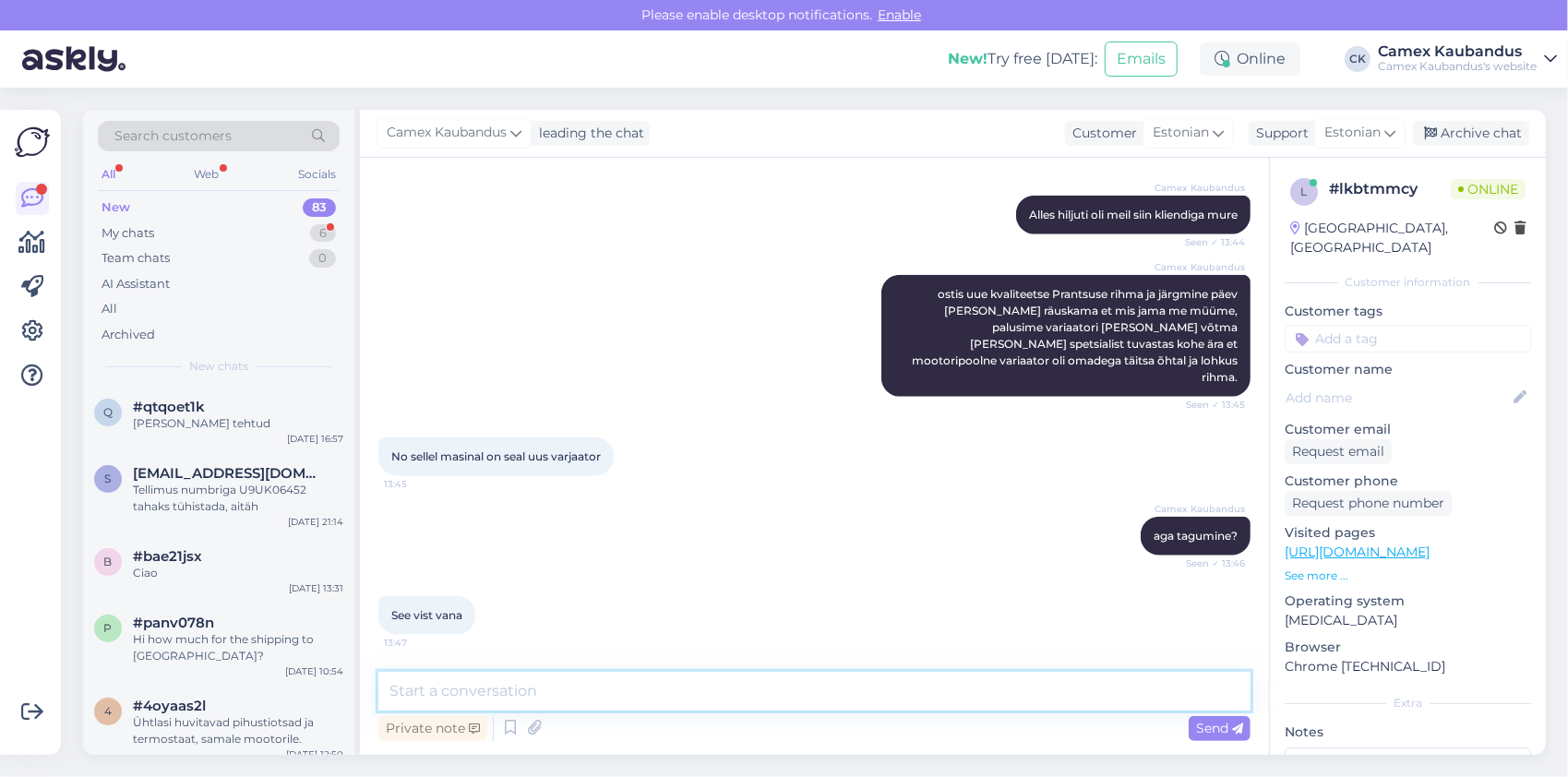
click at [554, 694] on textarea at bounding box center [814, 692] width 872 height 39
type textarea "kas tagumisel variaatoril on alles [PERSON_NAME] plastmassist liugurit?"
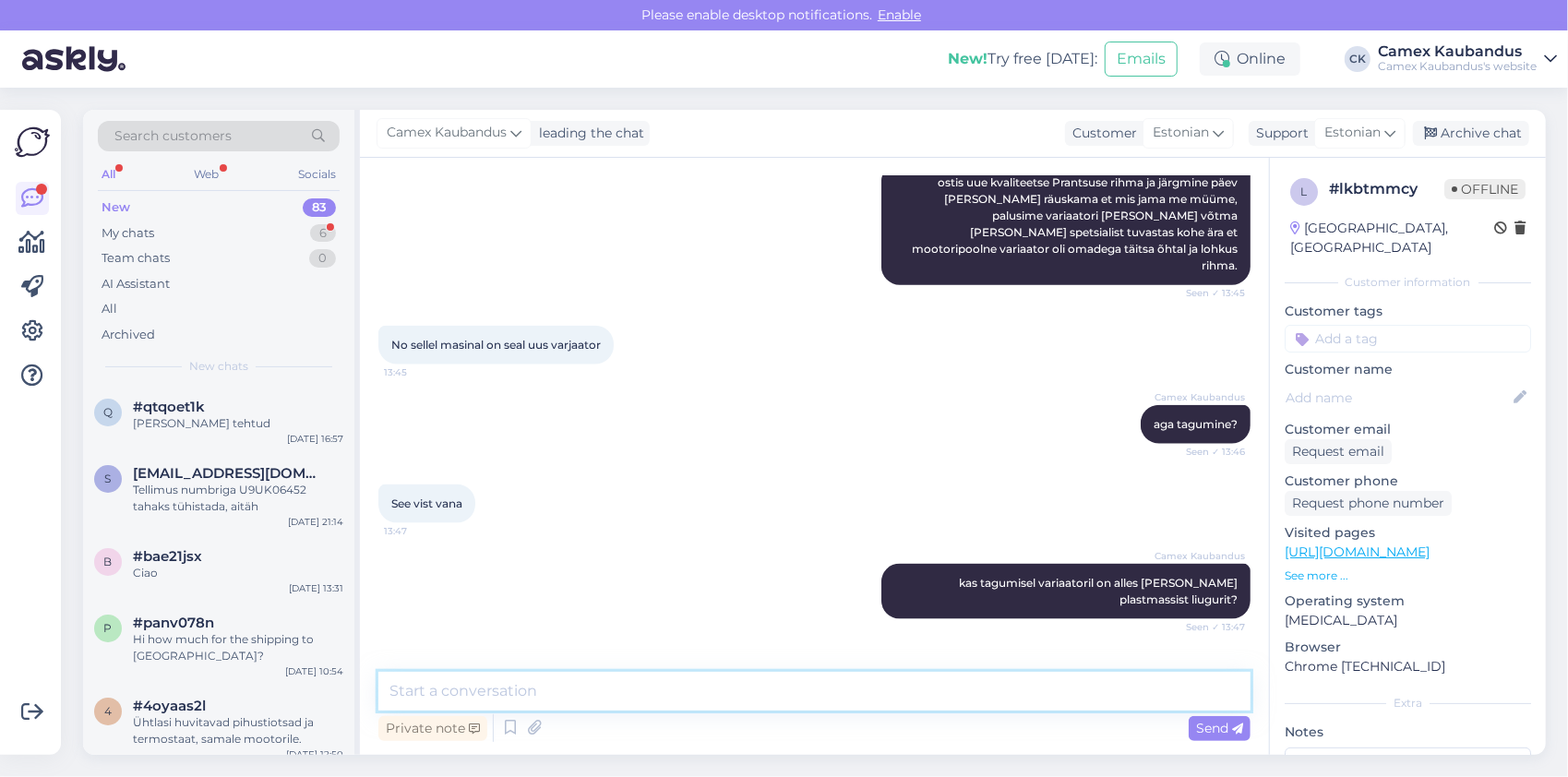
scroll to position [1693, 0]
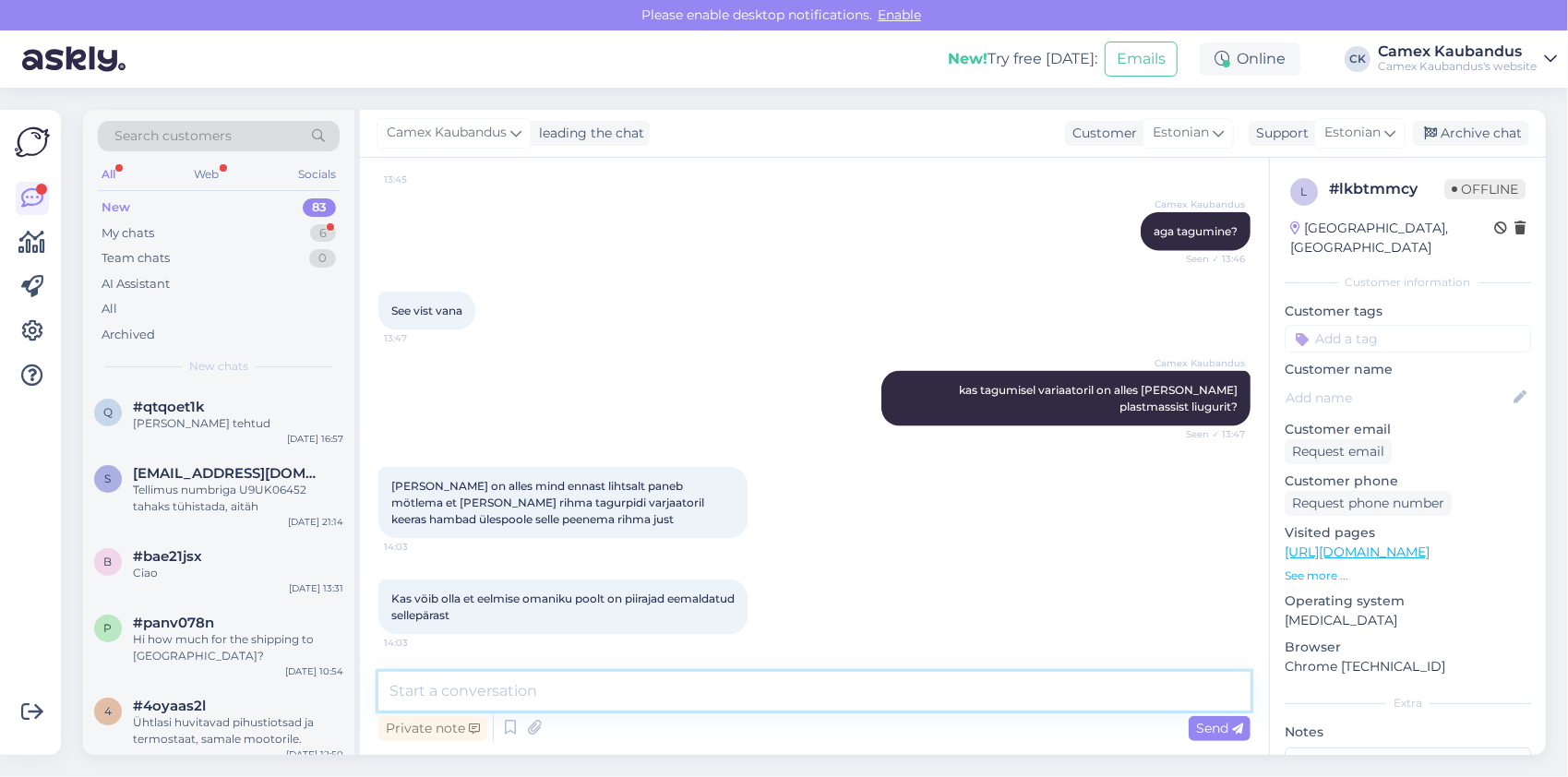
click at [572, 673] on textarea at bounding box center [814, 692] width 872 height 39
type textarea "kui kiiresti see auto sõitis/sõidab?"
